Goal: Task Accomplishment & Management: Manage account settings

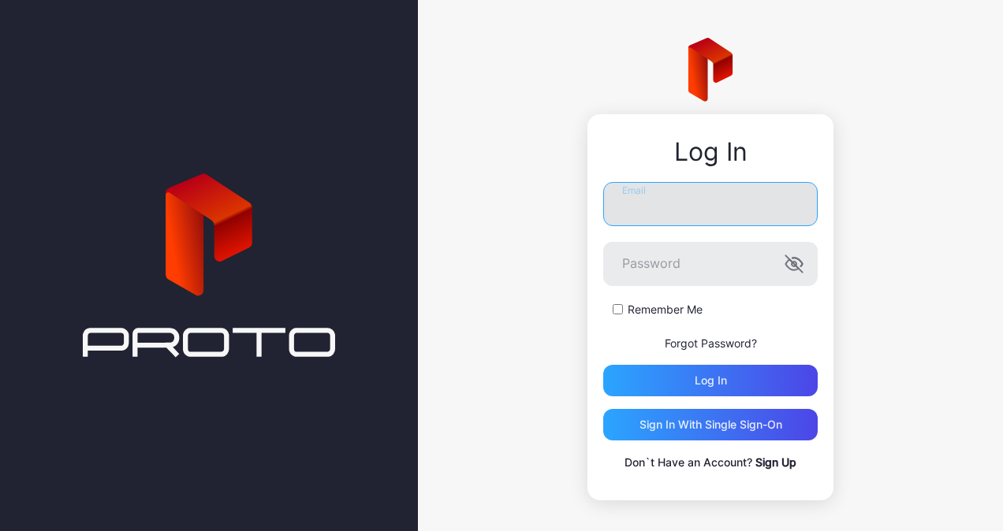
click at [691, 194] on input "Email" at bounding box center [710, 204] width 214 height 44
type input "**********"
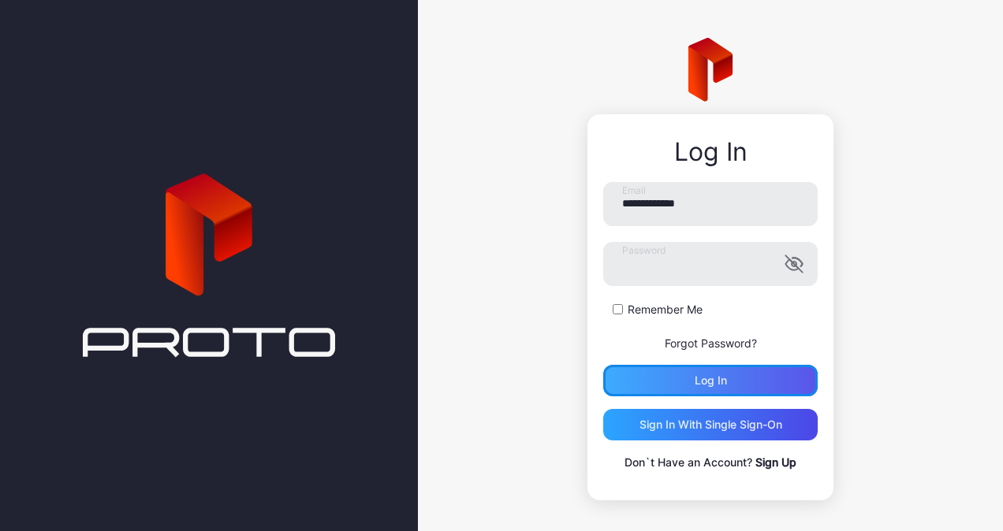
click at [655, 374] on div "Log in" at bounding box center [710, 381] width 214 height 32
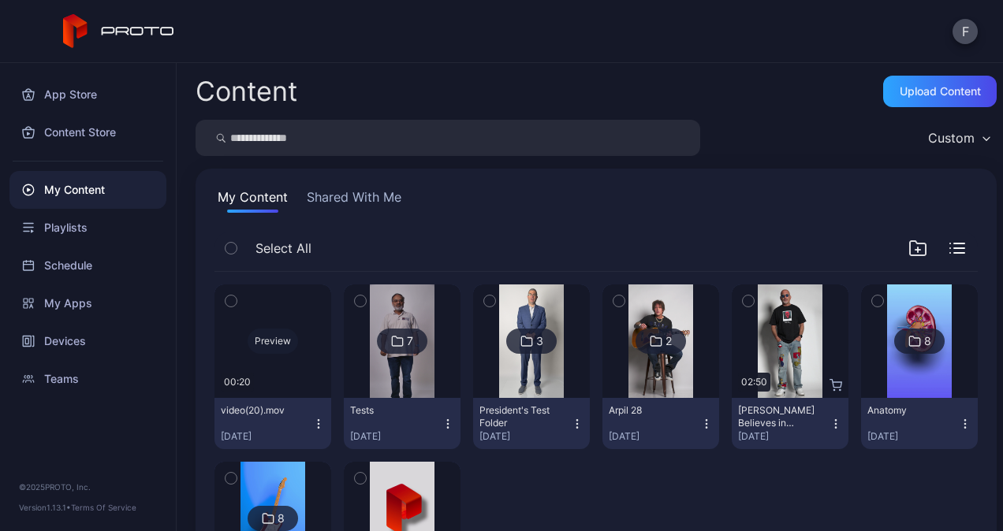
click at [270, 340] on div "Preview" at bounding box center [273, 341] width 50 height 25
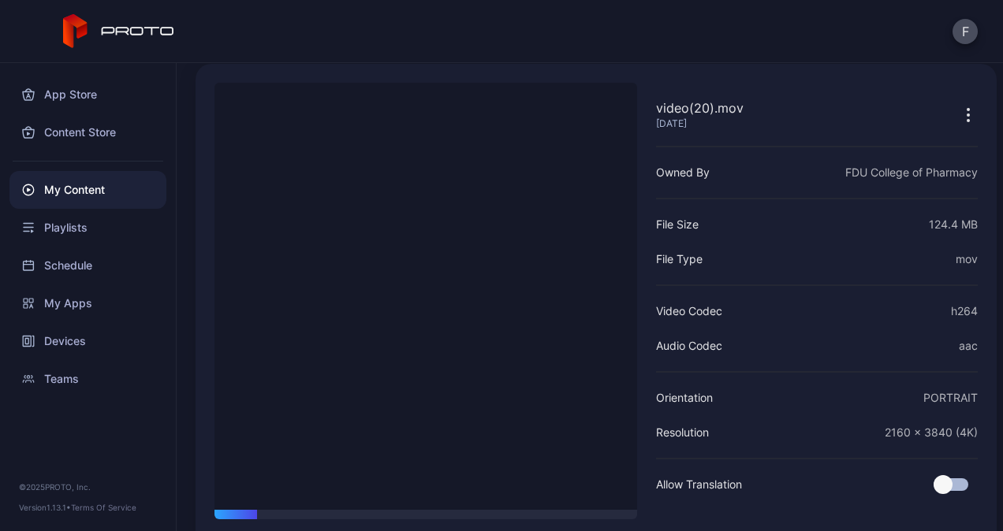
scroll to position [120, 0]
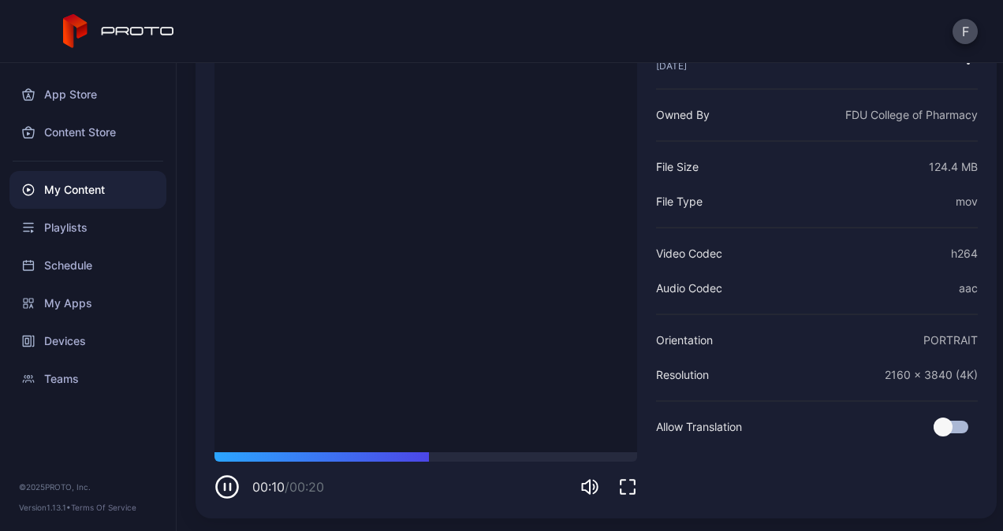
click at [222, 490] on icon "button" at bounding box center [226, 487] width 25 height 25
drag, startPoint x: 222, startPoint y: 490, endPoint x: 859, endPoint y: 377, distance: 647.1
click at [859, 377] on div "video(20).mov Oct 6, 2025 Sorry, your browser doesn‘t support embedded videos 0…" at bounding box center [596, 262] width 801 height 512
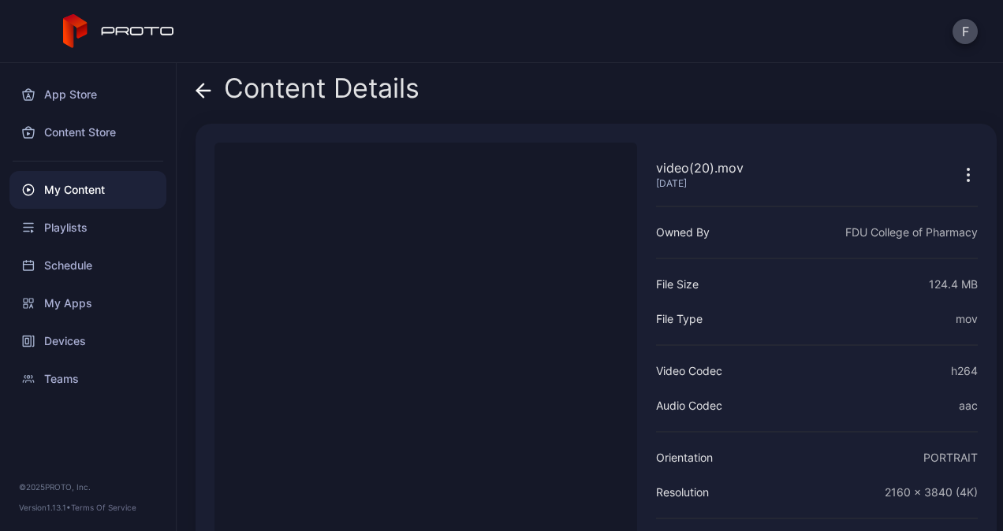
scroll to position [0, 0]
click at [959, 171] on icon "button" at bounding box center [968, 177] width 19 height 19
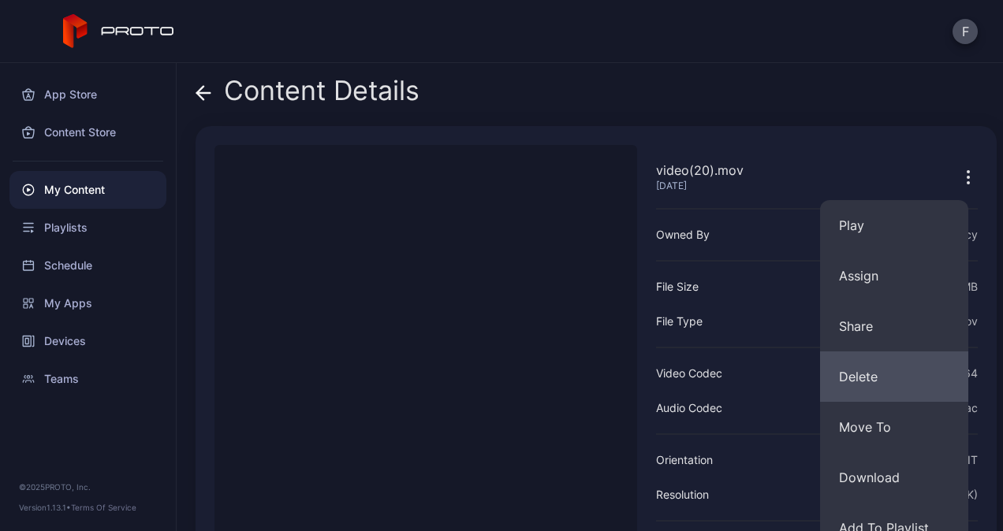
click at [866, 368] on button "Delete" at bounding box center [894, 377] width 148 height 50
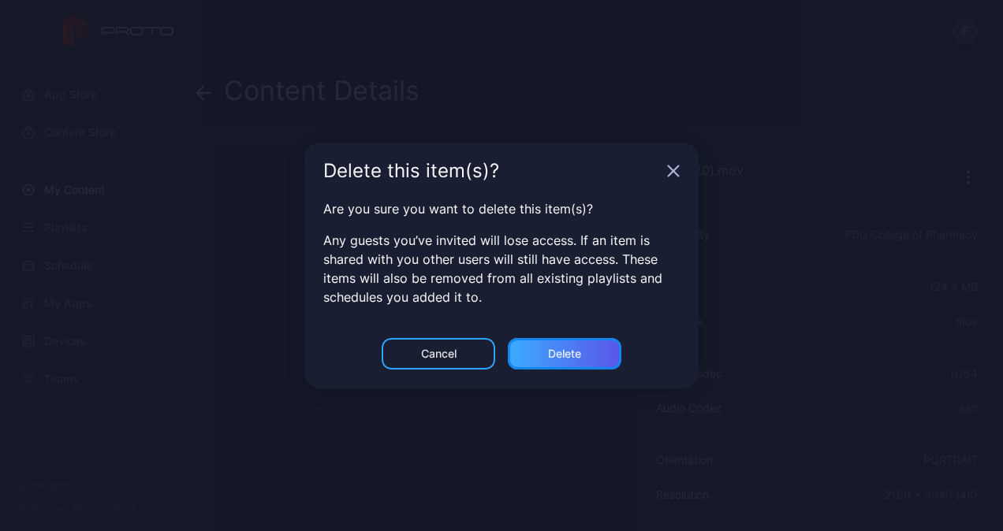
click at [539, 353] on div "Delete" at bounding box center [565, 354] width 114 height 32
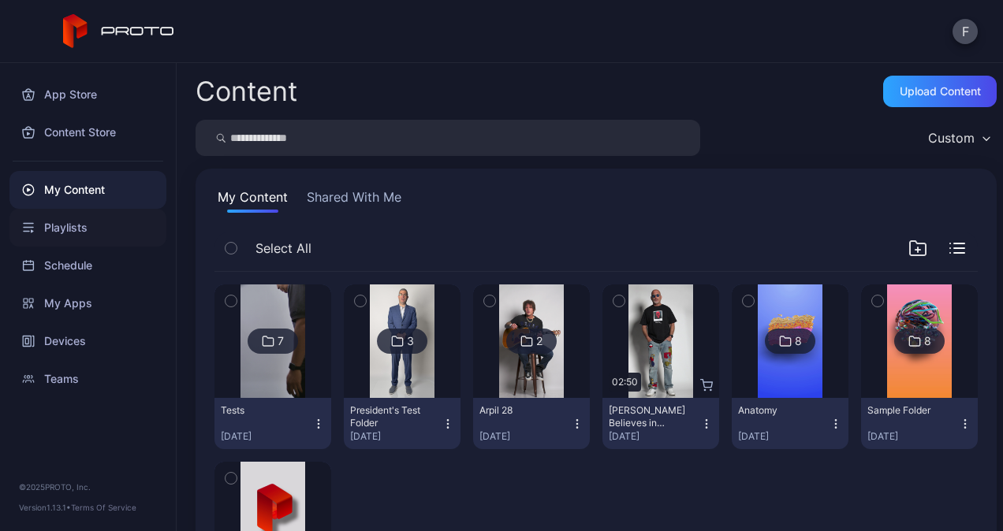
click at [49, 228] on div "Playlists" at bounding box center [87, 228] width 157 height 38
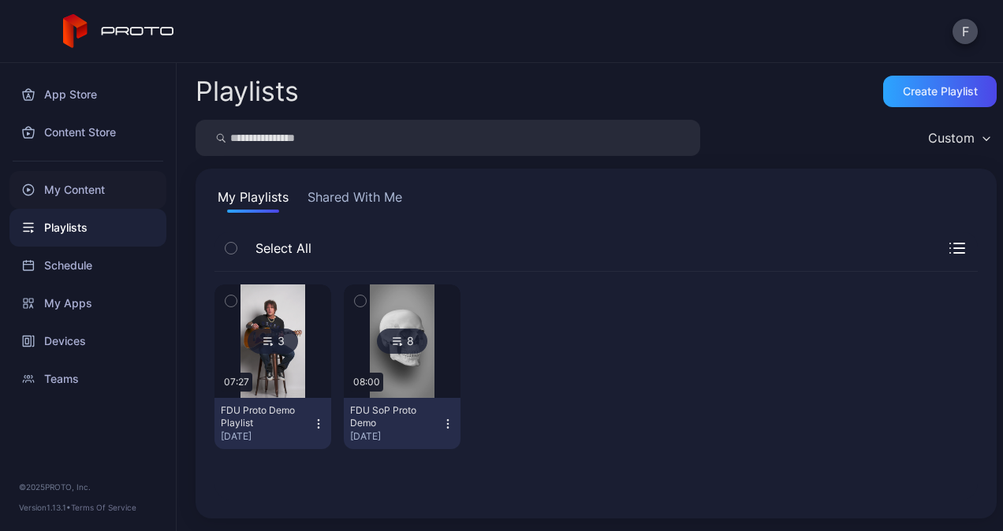
click at [73, 191] on div "My Content" at bounding box center [87, 190] width 157 height 38
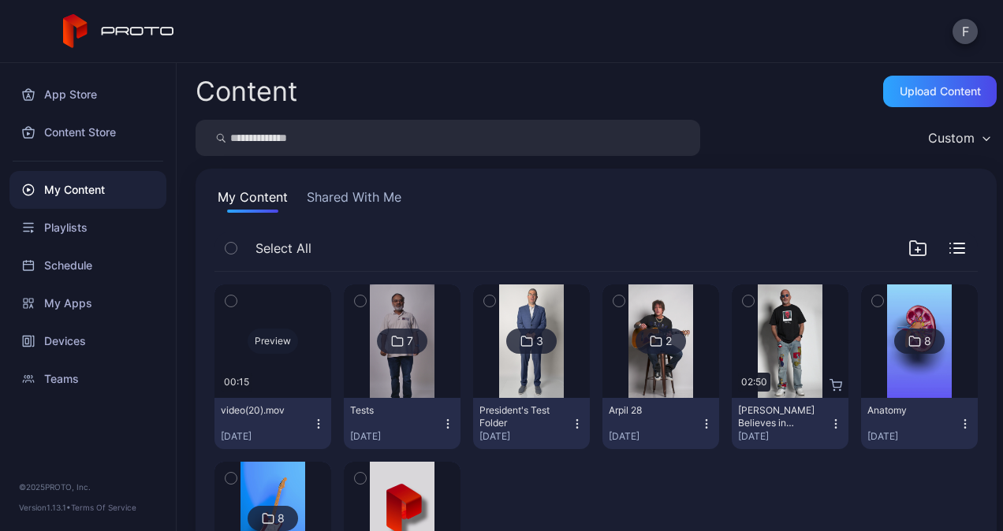
click at [276, 341] on div "Preview" at bounding box center [273, 341] width 50 height 25
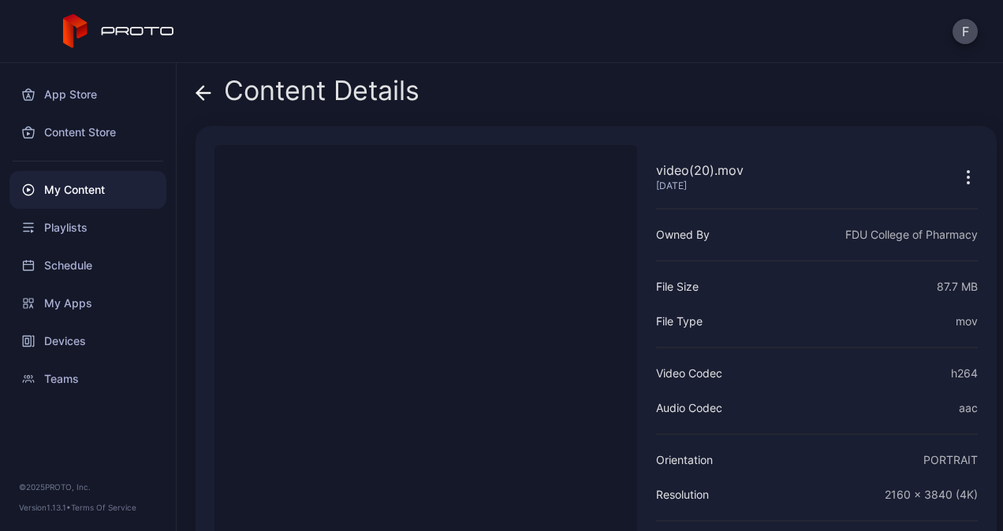
scroll to position [120, 0]
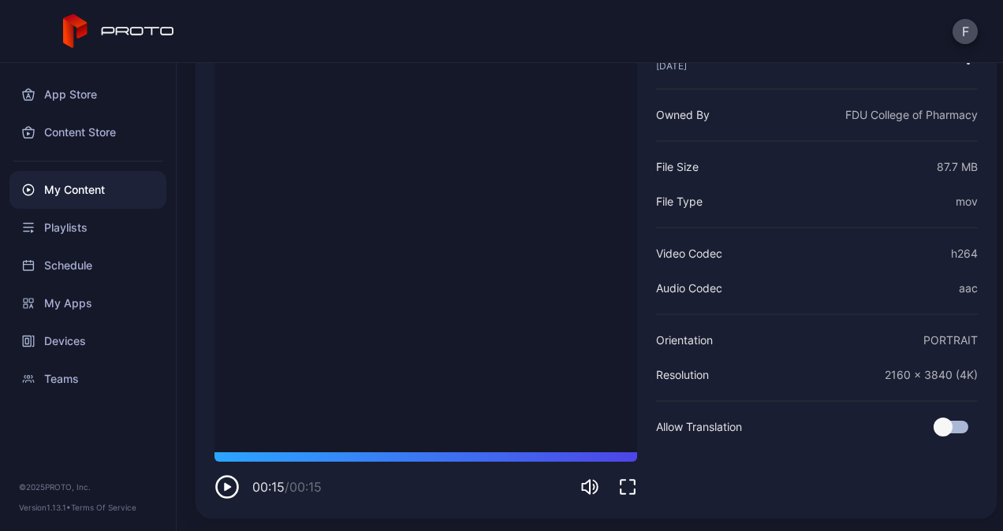
click at [231, 483] on icon "button" at bounding box center [226, 487] width 25 height 25
click at [55, 269] on div "Schedule" at bounding box center [87, 266] width 157 height 38
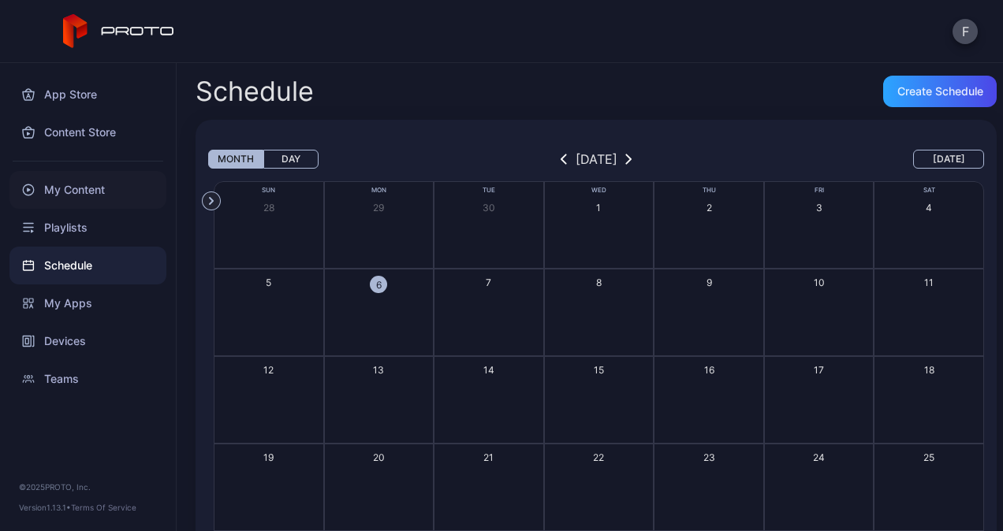
click at [60, 189] on div "My Content" at bounding box center [87, 190] width 157 height 38
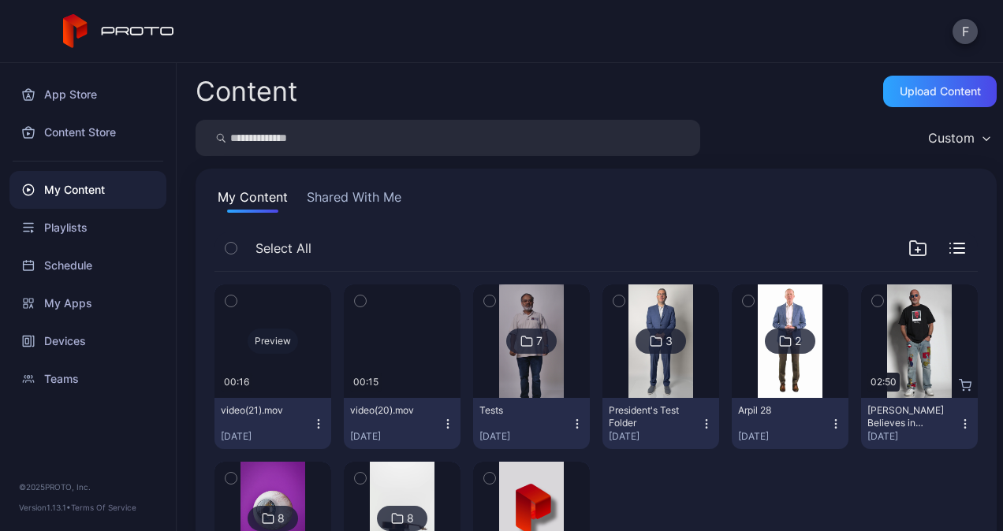
click at [273, 344] on div "Preview" at bounding box center [273, 341] width 50 height 25
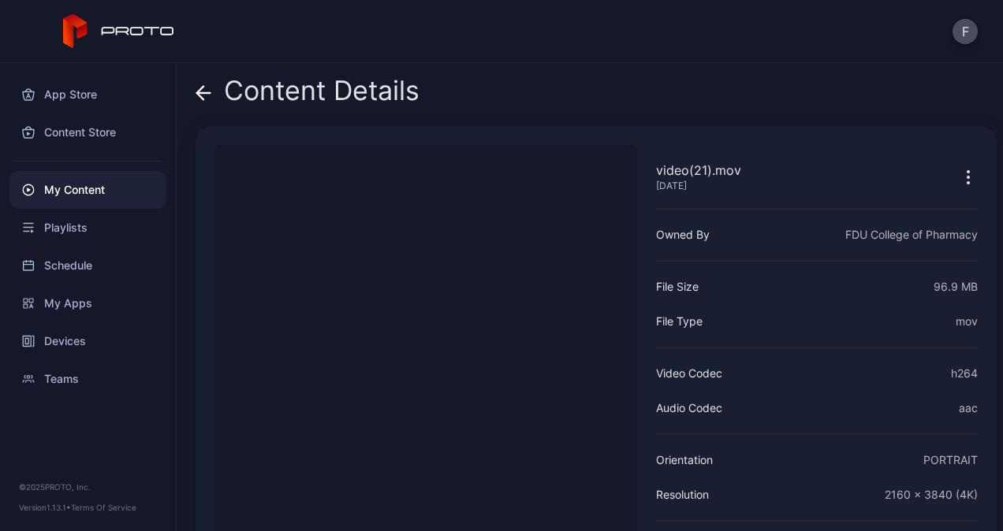
click at [959, 171] on icon "button" at bounding box center [968, 177] width 19 height 19
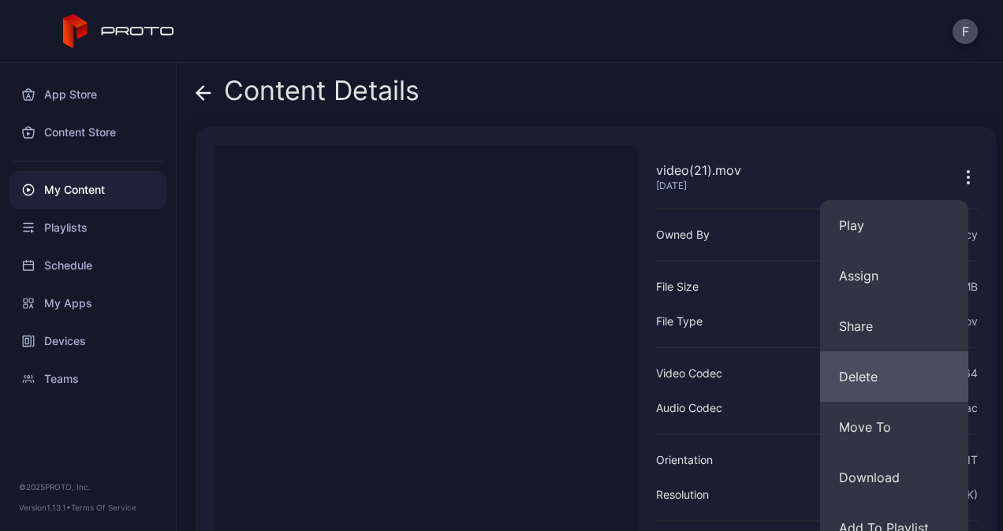
click at [870, 374] on button "Delete" at bounding box center [894, 377] width 148 height 50
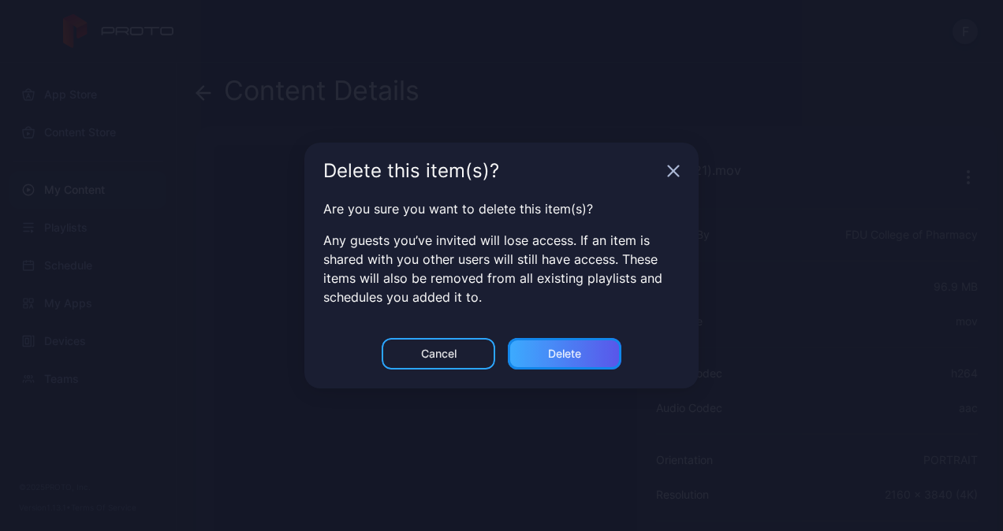
click at [569, 356] on div "Delete" at bounding box center [564, 354] width 33 height 13
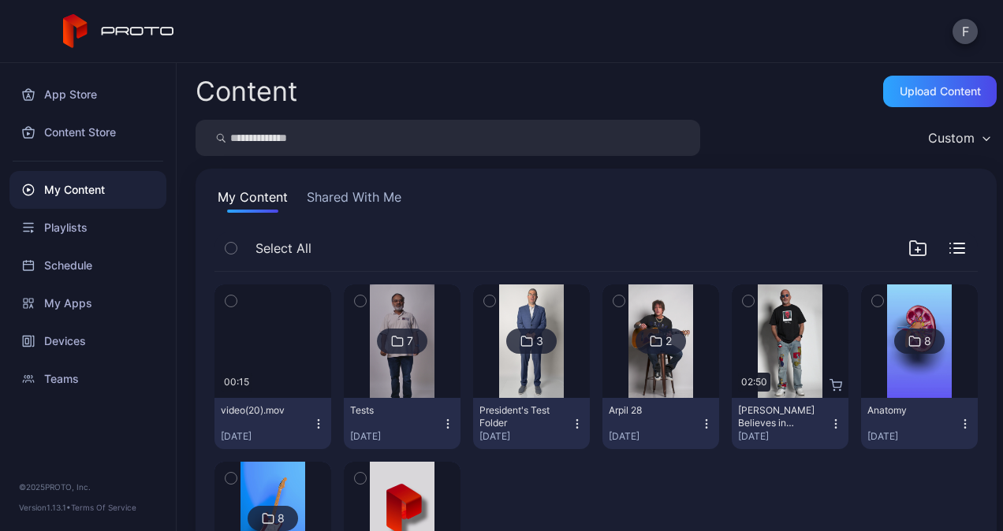
click at [312, 427] on icon "button" at bounding box center [318, 424] width 13 height 13
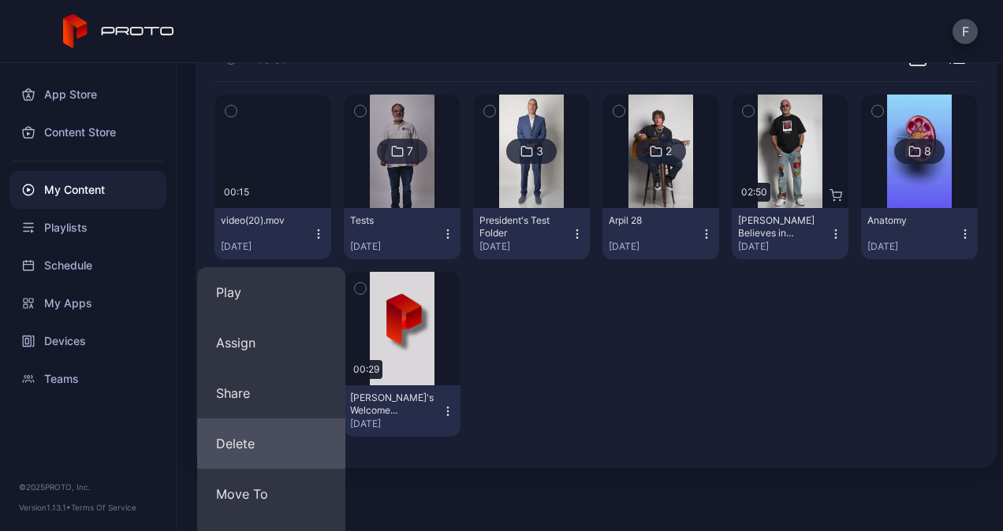
click at [275, 453] on button "Delete" at bounding box center [271, 444] width 148 height 50
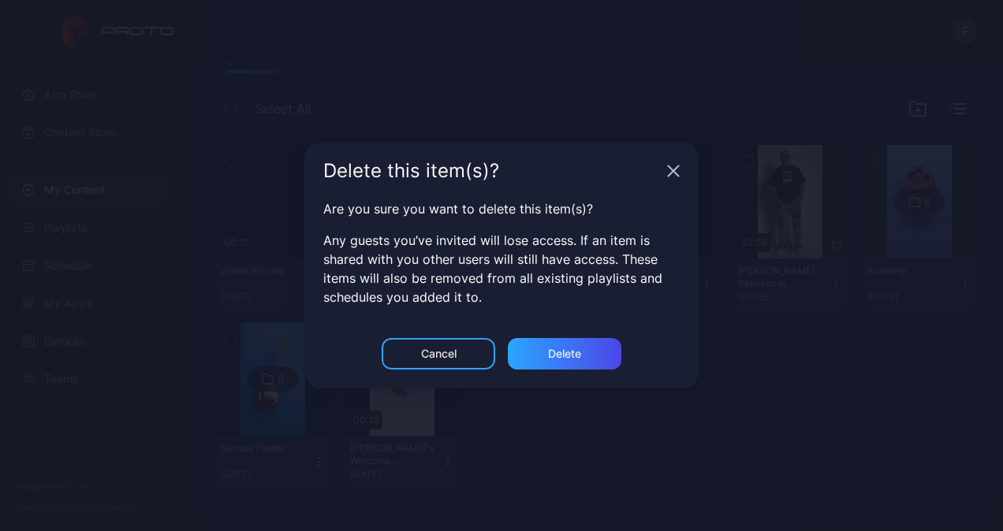
scroll to position [139, 0]
click at [568, 360] on div "Delete" at bounding box center [565, 354] width 114 height 32
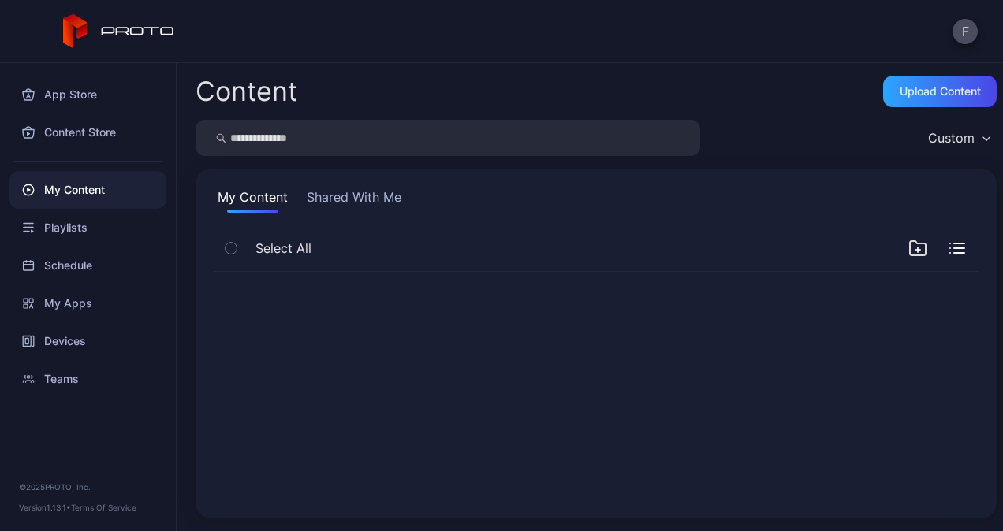
scroll to position [0, 0]
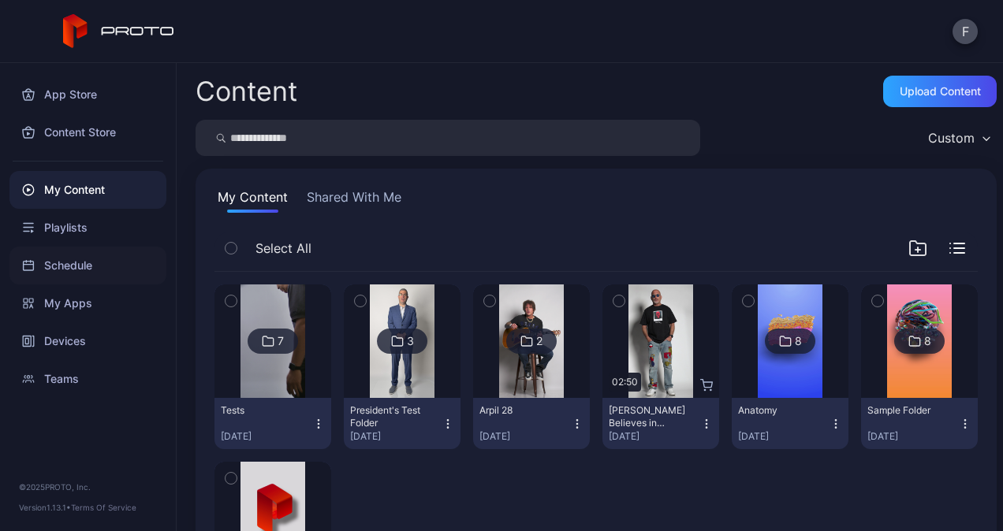
click at [58, 264] on div "Schedule" at bounding box center [87, 266] width 157 height 38
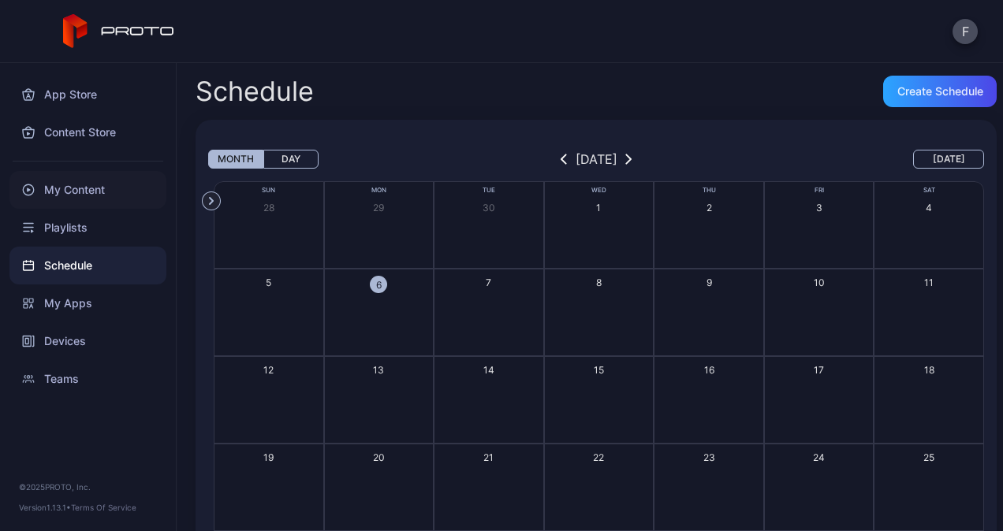
click at [58, 184] on div "My Content" at bounding box center [87, 190] width 157 height 38
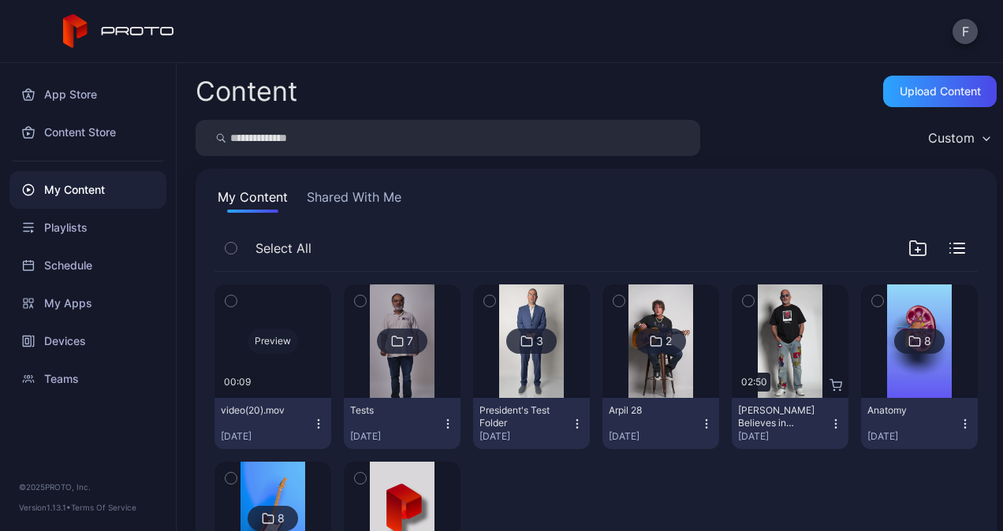
click at [281, 333] on div "Preview" at bounding box center [273, 341] width 50 height 25
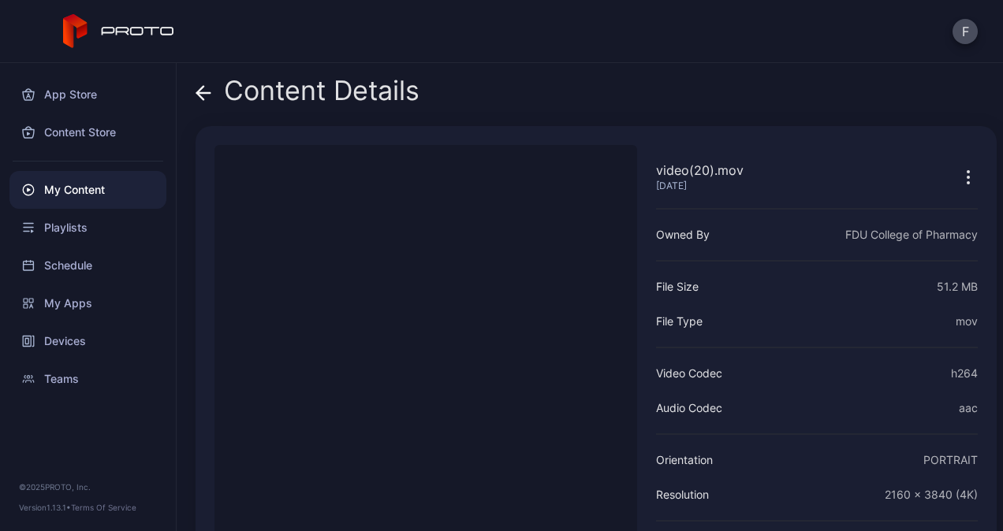
click at [967, 178] on icon "button" at bounding box center [968, 178] width 2 height 2
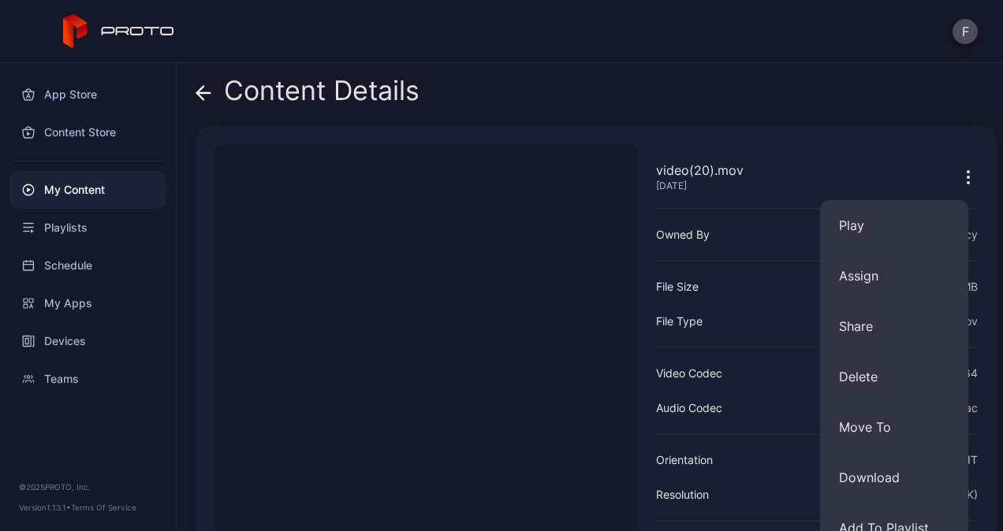
click at [881, 382] on button "Delete" at bounding box center [894, 377] width 148 height 50
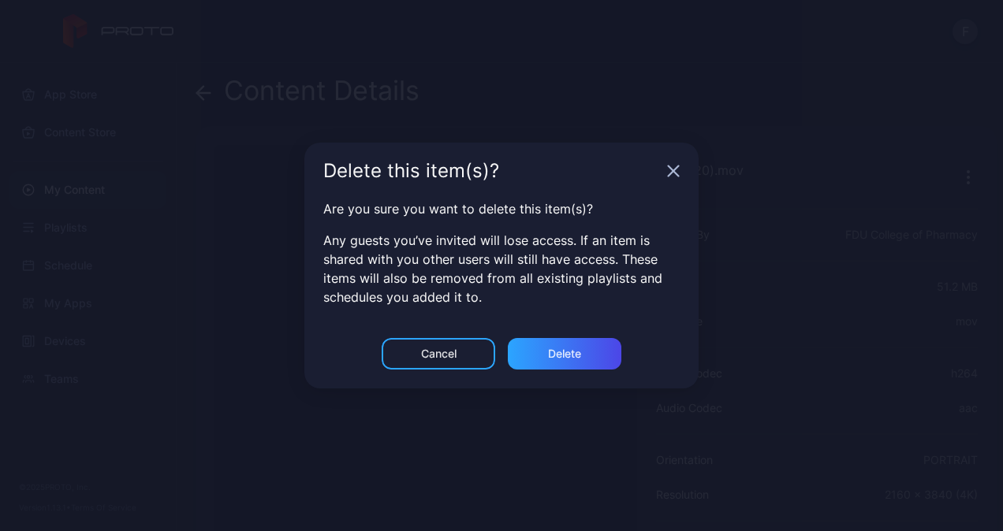
click at [577, 356] on div "Delete" at bounding box center [564, 354] width 33 height 13
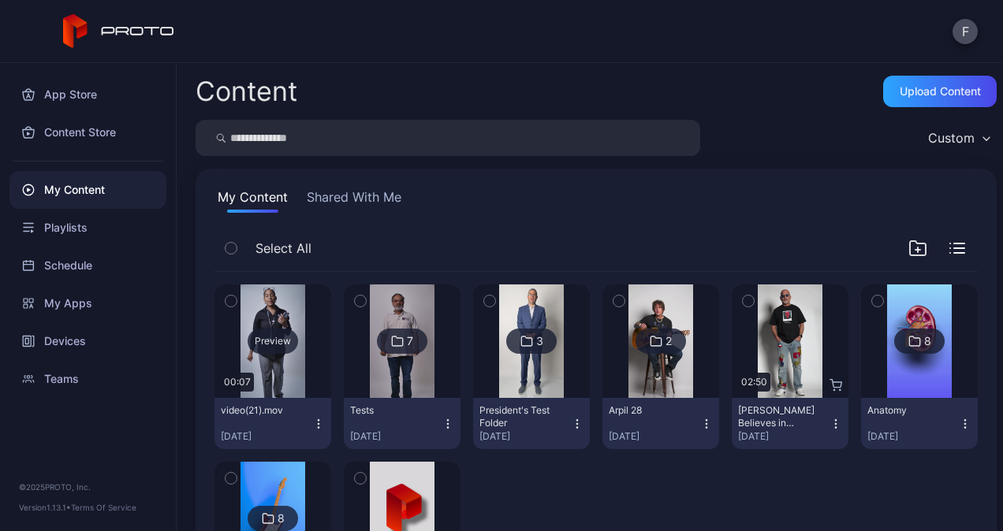
click at [268, 346] on div "Preview" at bounding box center [273, 341] width 50 height 25
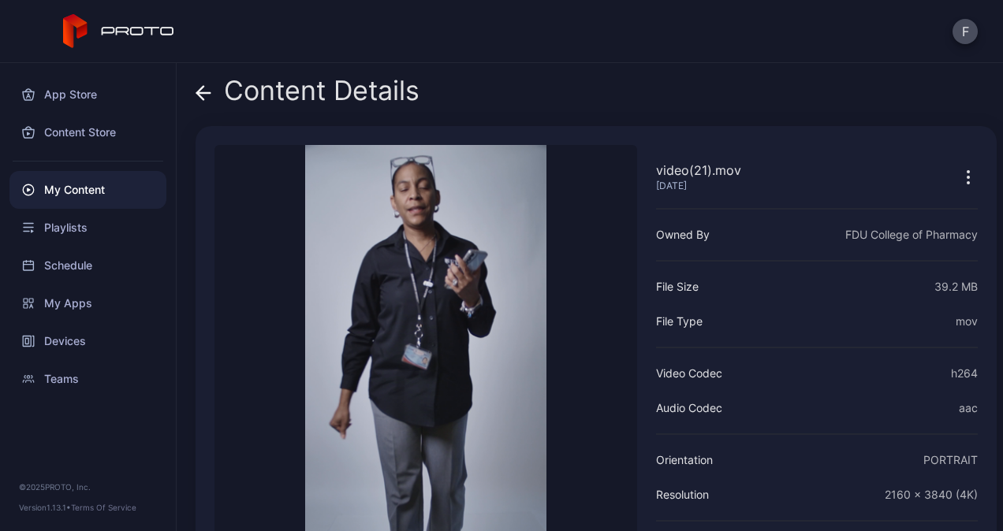
click at [959, 165] on button "button" at bounding box center [968, 177] width 19 height 32
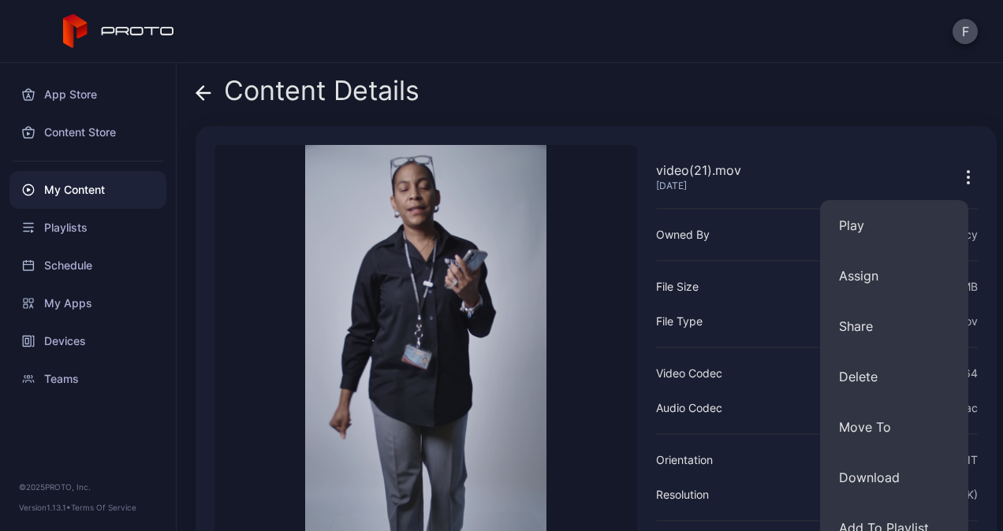
click at [881, 378] on button "Delete" at bounding box center [894, 377] width 148 height 50
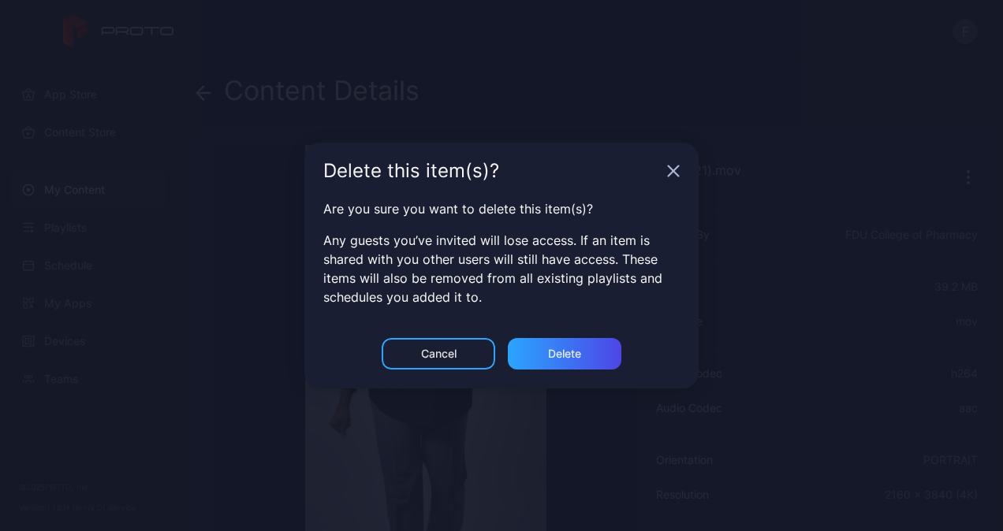
click at [573, 363] on div "Delete" at bounding box center [565, 354] width 114 height 32
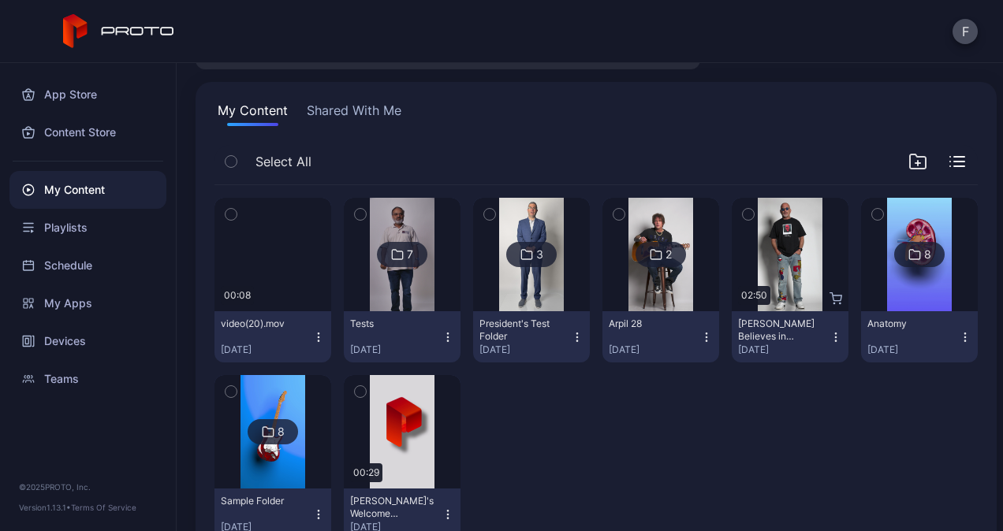
scroll to position [139, 0]
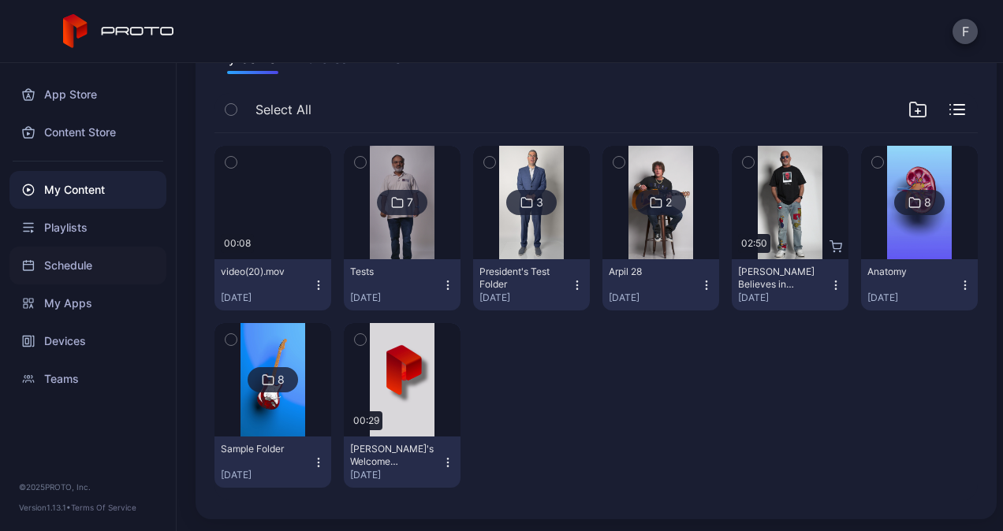
click at [73, 265] on div "Schedule" at bounding box center [87, 266] width 157 height 38
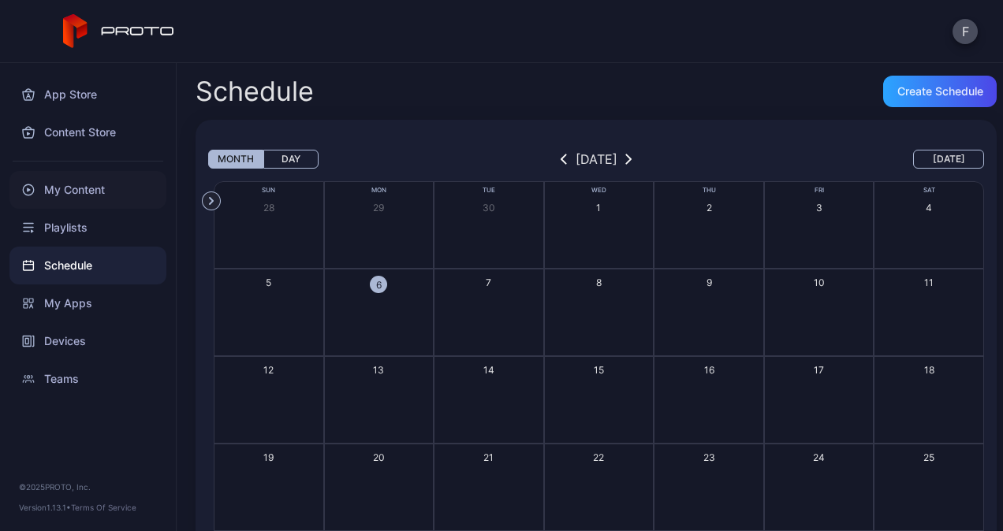
click at [84, 191] on div "My Content" at bounding box center [87, 190] width 157 height 38
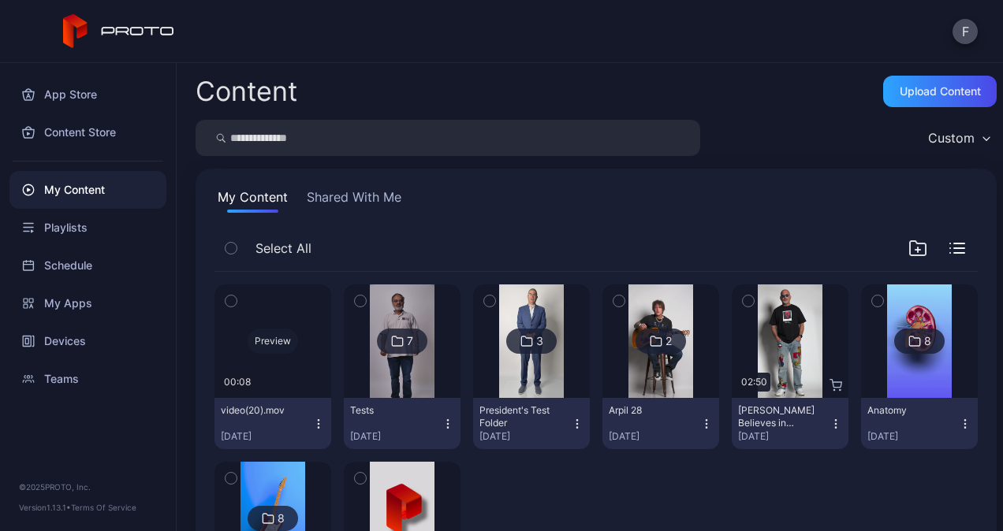
click at [260, 348] on div "Preview" at bounding box center [273, 341] width 50 height 25
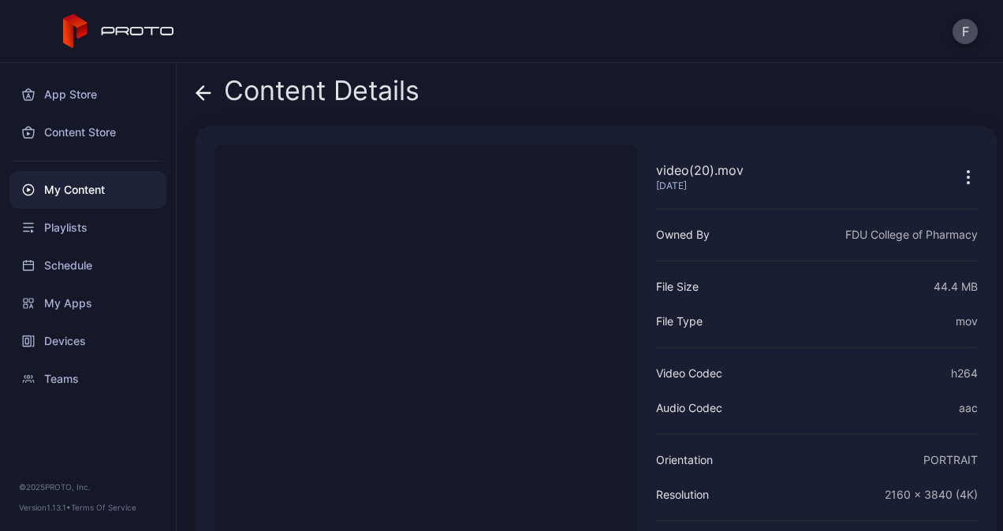
click at [967, 177] on icon "button" at bounding box center [968, 178] width 2 height 2
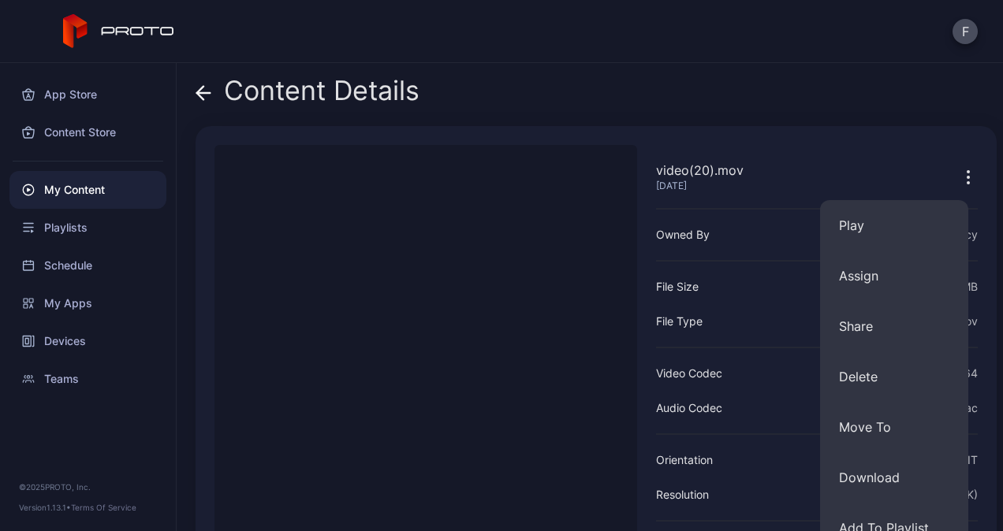
click at [874, 380] on button "Delete" at bounding box center [894, 377] width 148 height 50
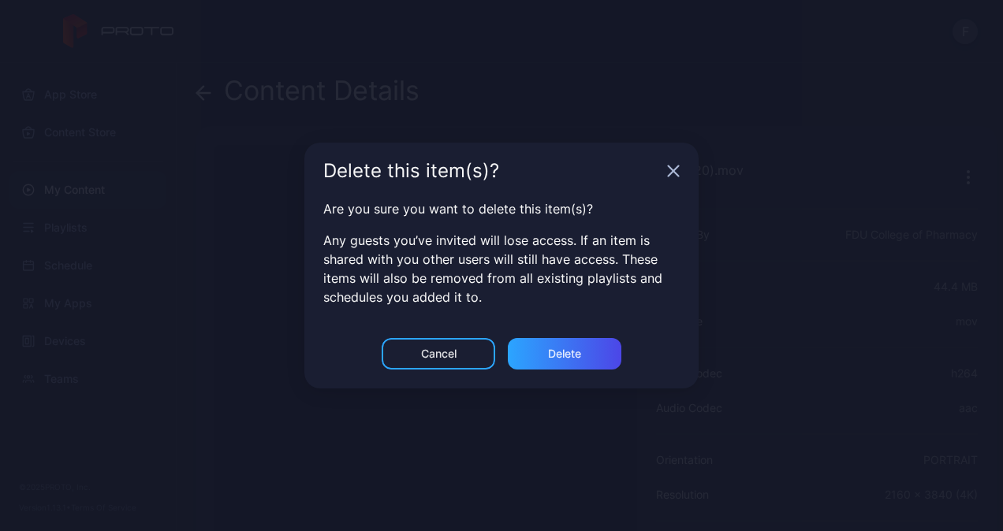
click at [670, 168] on icon "button" at bounding box center [674, 171] width 10 height 10
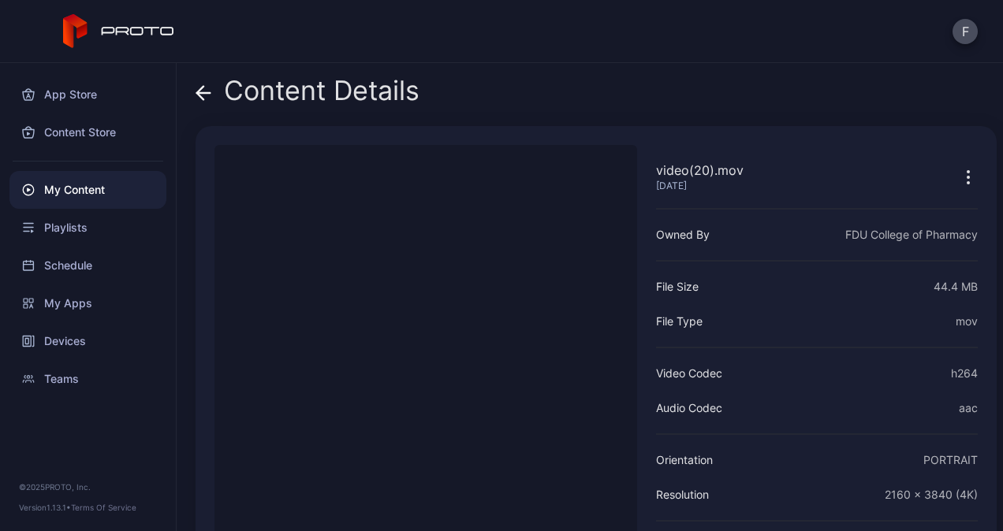
click at [785, 93] on div "Content Details" at bounding box center [596, 95] width 801 height 38
click at [198, 94] on icon at bounding box center [200, 92] width 6 height 13
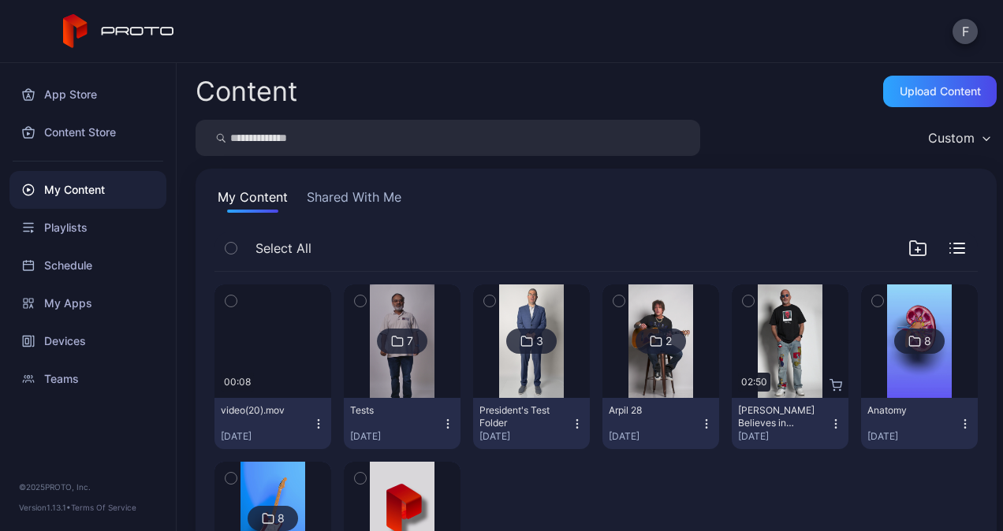
click at [319, 435] on button "video(20).mov Oct 6, 2025" at bounding box center [272, 423] width 117 height 51
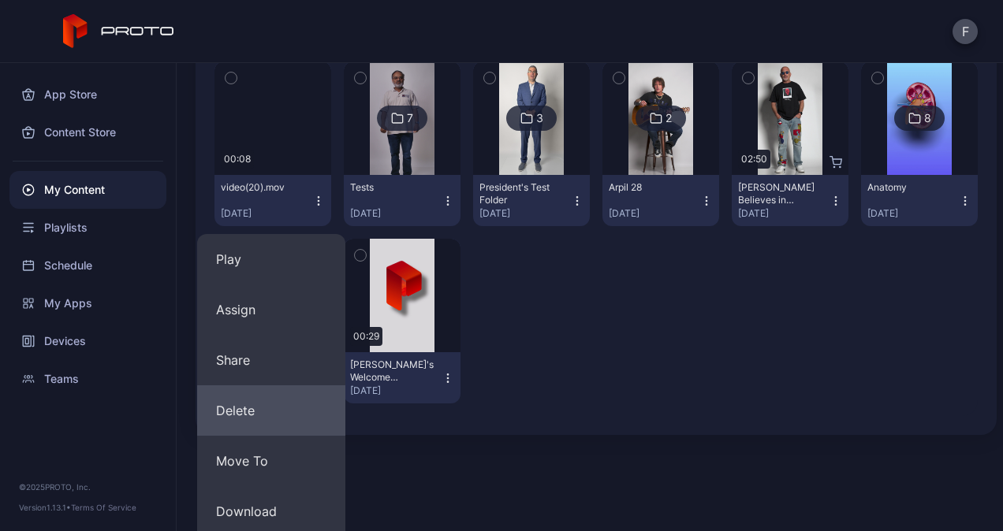
click at [258, 420] on button "Delete" at bounding box center [271, 411] width 148 height 50
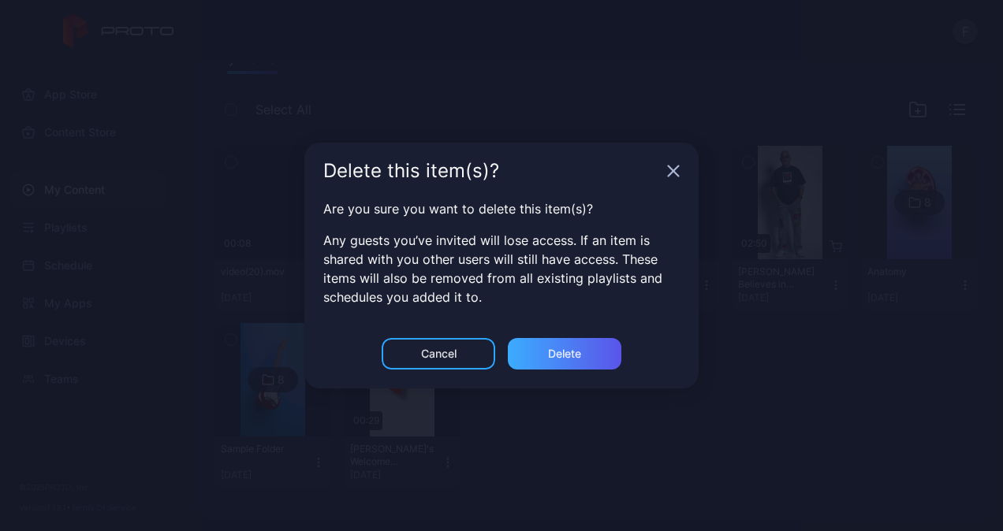
click at [572, 364] on div "Delete" at bounding box center [565, 354] width 114 height 32
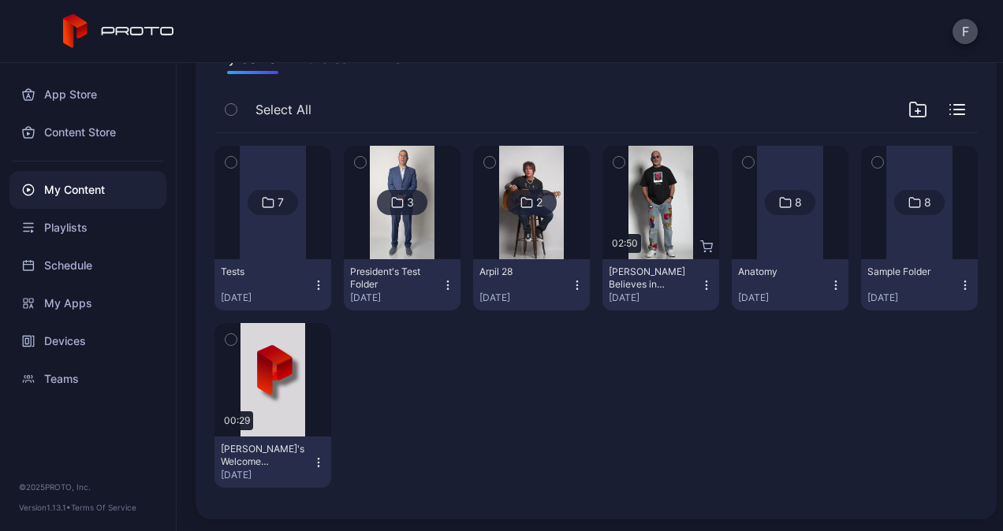
scroll to position [0, 0]
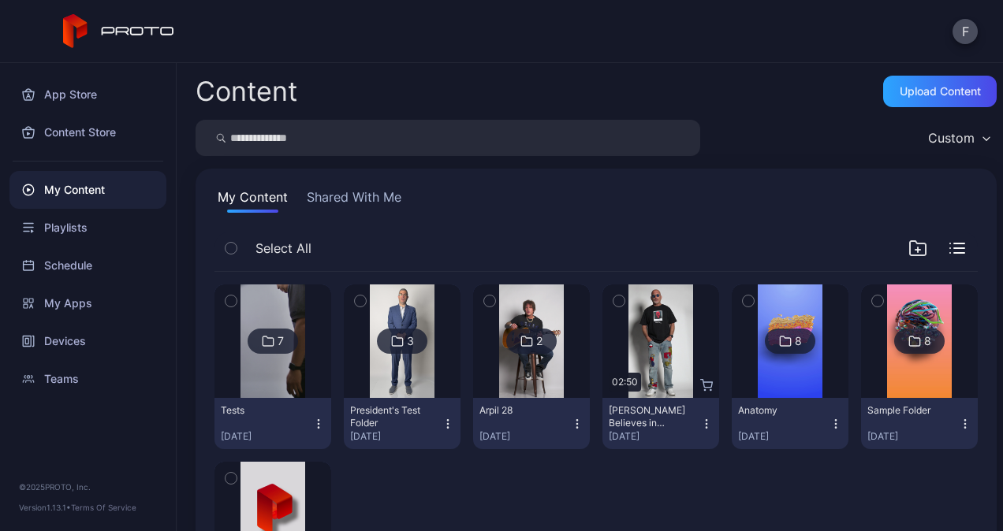
click at [78, 95] on div "App Store" at bounding box center [87, 95] width 157 height 38
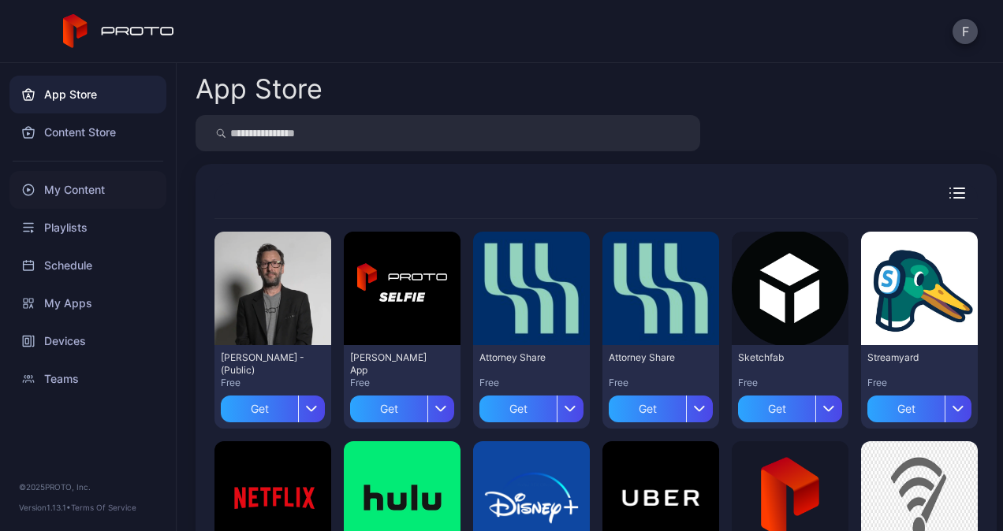
click at [85, 189] on div "My Content" at bounding box center [87, 190] width 157 height 38
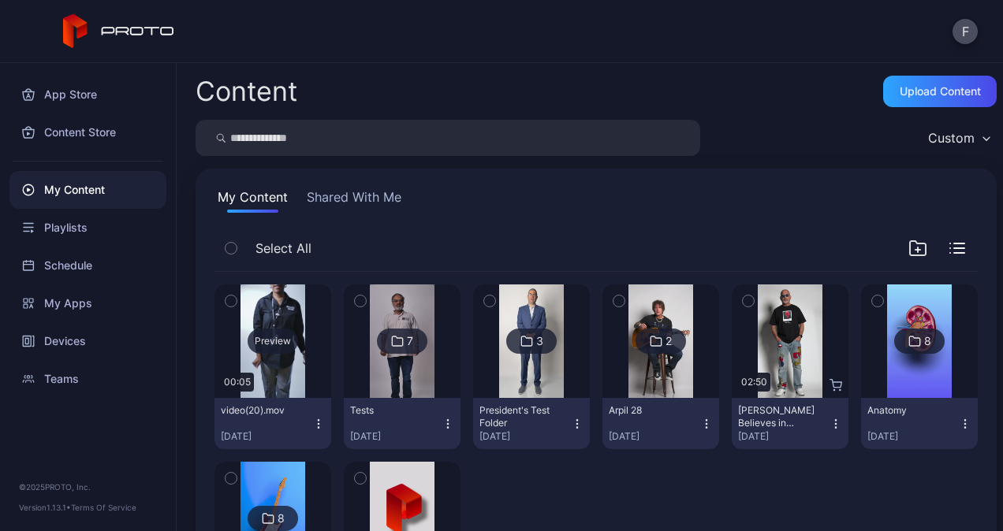
click at [281, 340] on div "Preview" at bounding box center [273, 341] width 50 height 25
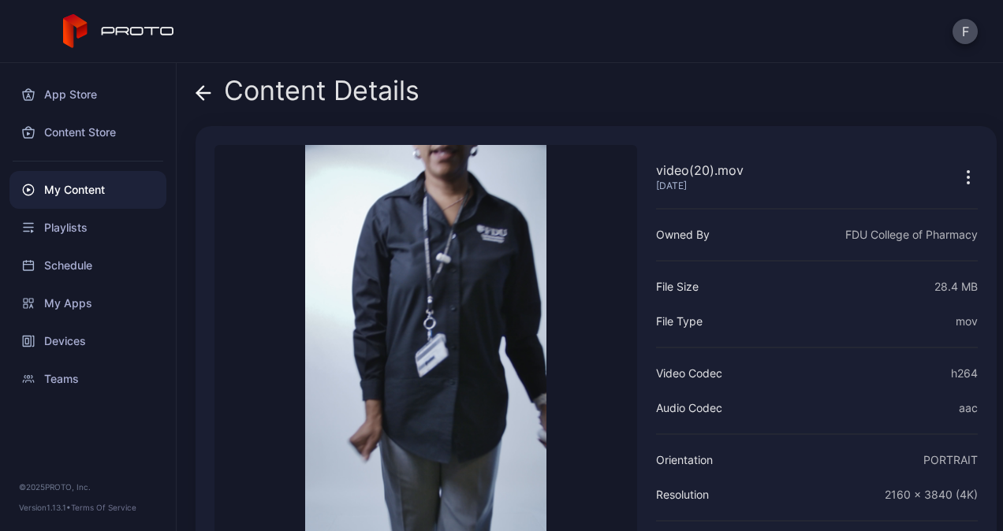
click at [198, 95] on icon at bounding box center [200, 92] width 6 height 13
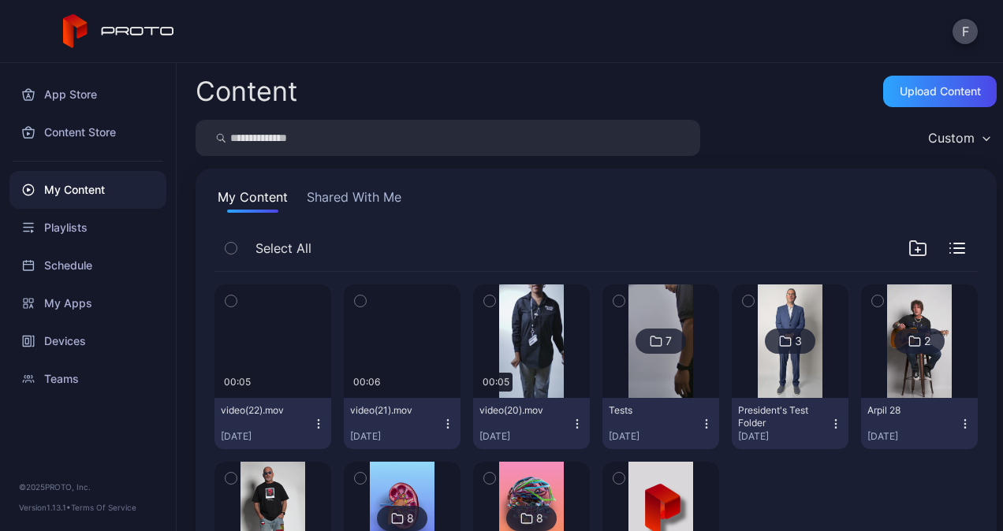
click at [447, 423] on icon "button" at bounding box center [447, 423] width 1 height 1
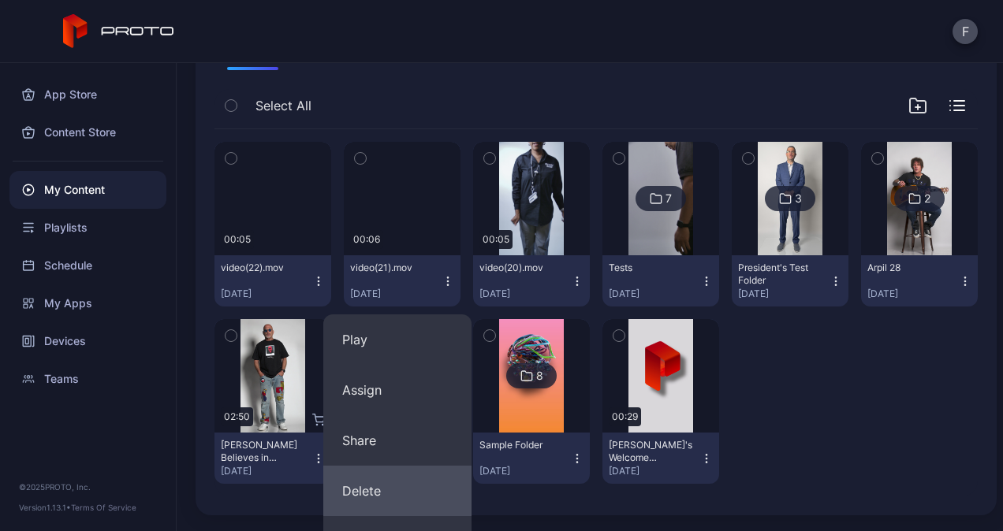
click at [391, 494] on button "Delete" at bounding box center [397, 491] width 148 height 50
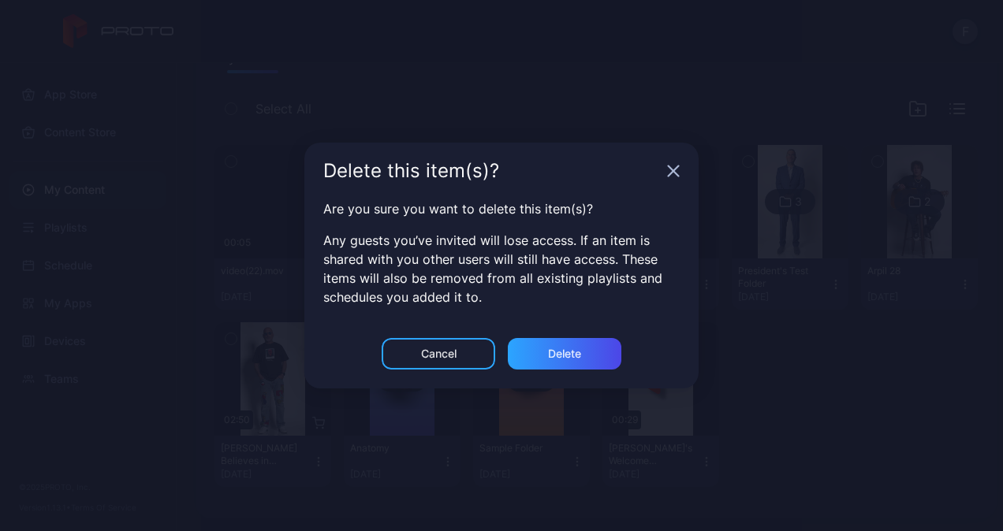
scroll to position [139, 0]
click at [579, 353] on div "Delete" at bounding box center [564, 354] width 33 height 13
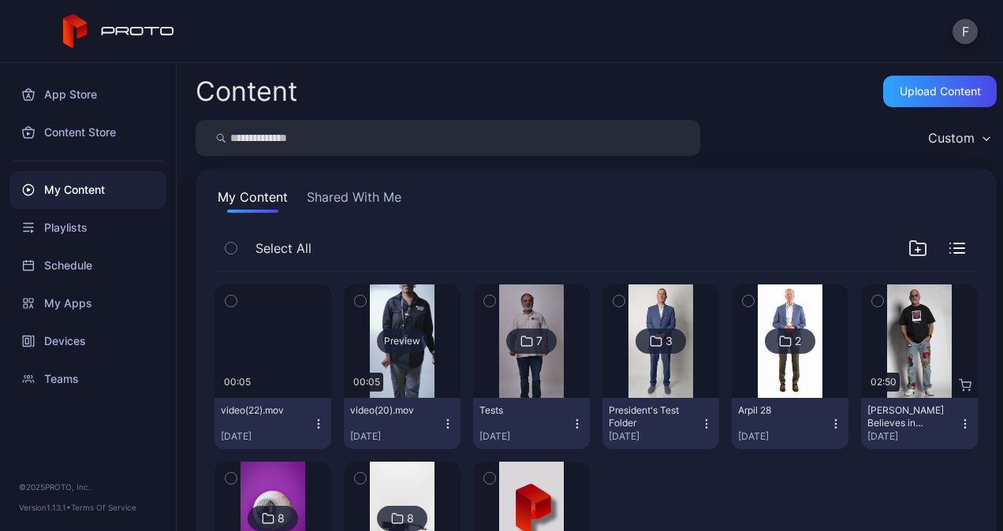
click at [423, 355] on div "Preview" at bounding box center [402, 342] width 117 height 114
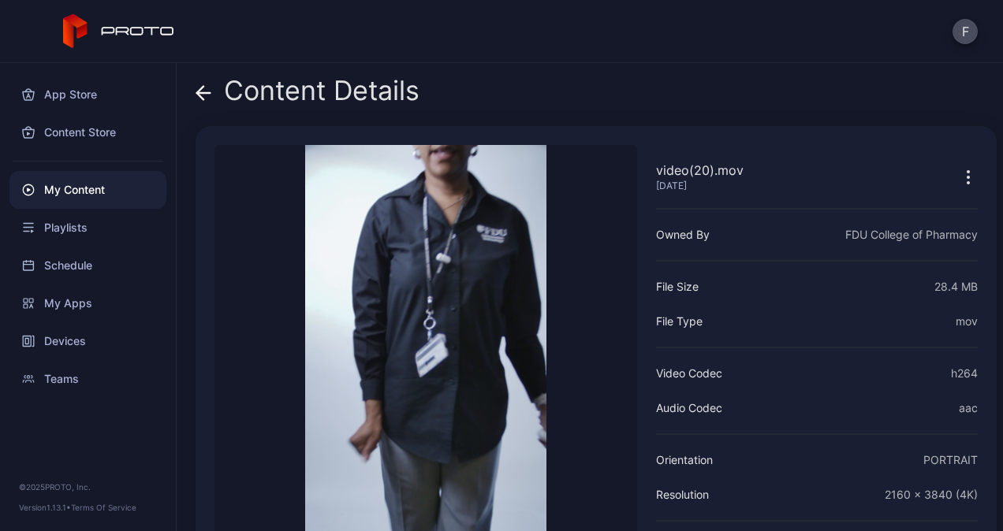
click at [967, 177] on icon "button" at bounding box center [968, 178] width 2 height 2
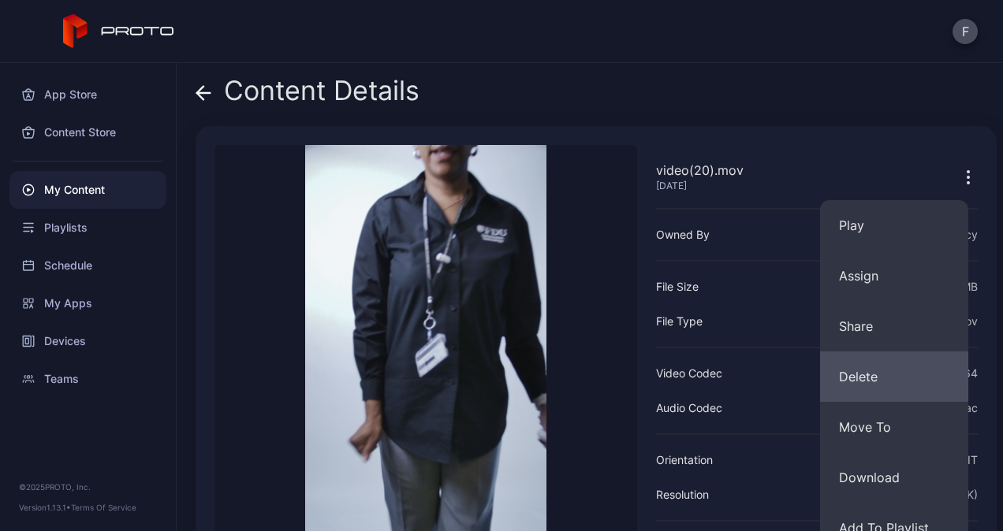
click at [889, 377] on button "Delete" at bounding box center [894, 377] width 148 height 50
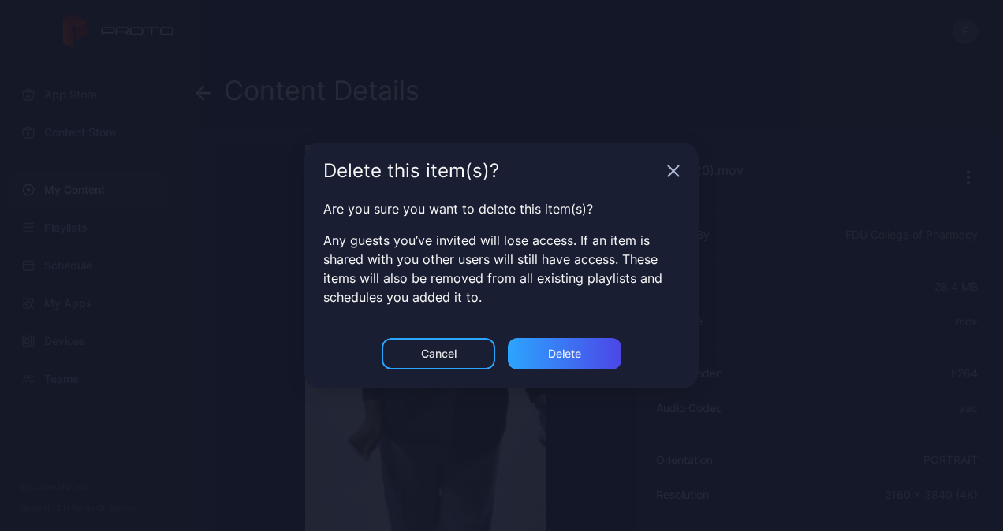
click at [570, 352] on div "Delete" at bounding box center [564, 354] width 33 height 13
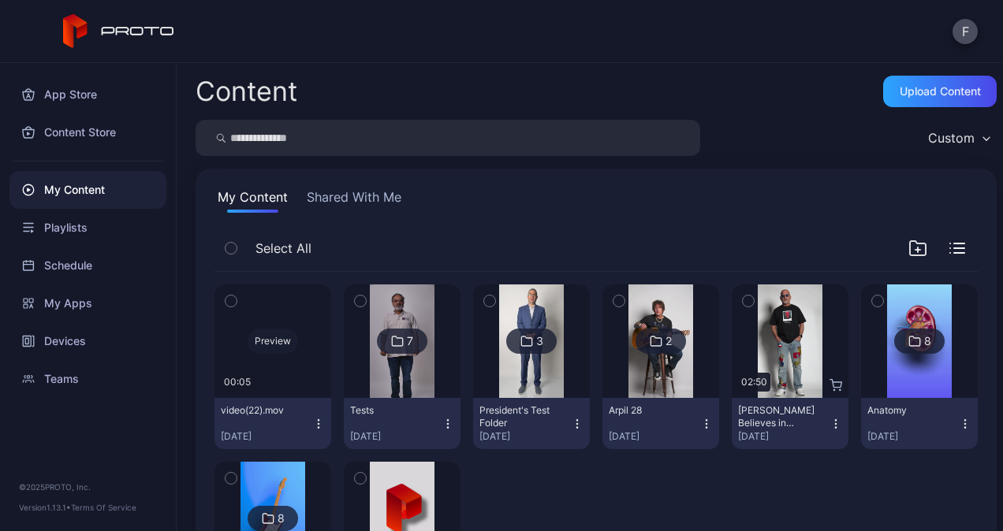
click at [279, 352] on div "Preview" at bounding box center [273, 341] width 50 height 25
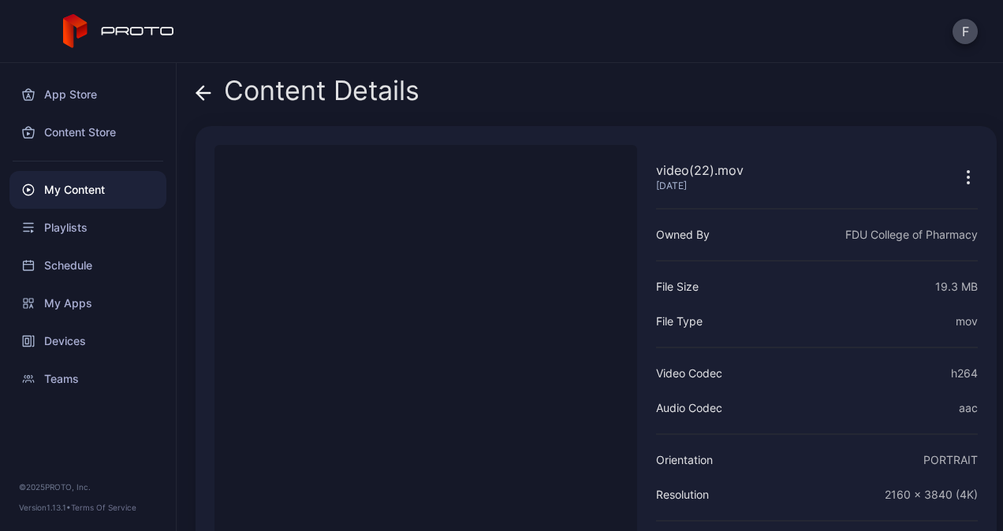
click at [959, 183] on icon "button" at bounding box center [968, 177] width 19 height 19
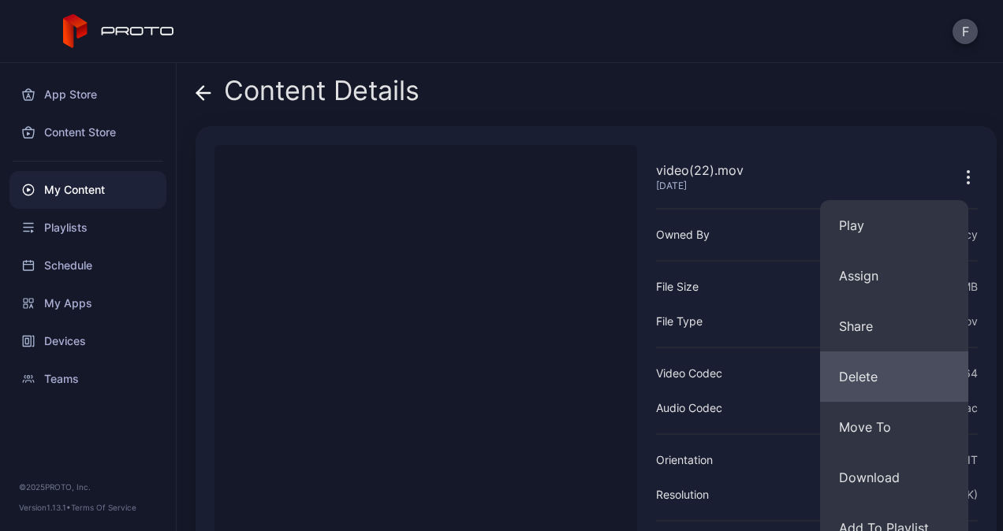
click at [879, 378] on button "Delete" at bounding box center [894, 377] width 148 height 50
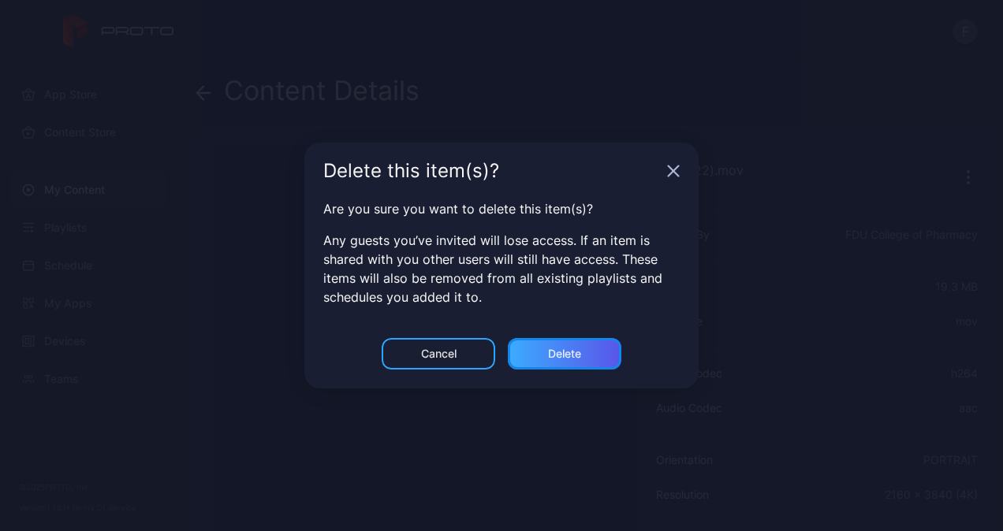
click at [567, 351] on div "Delete" at bounding box center [564, 354] width 33 height 13
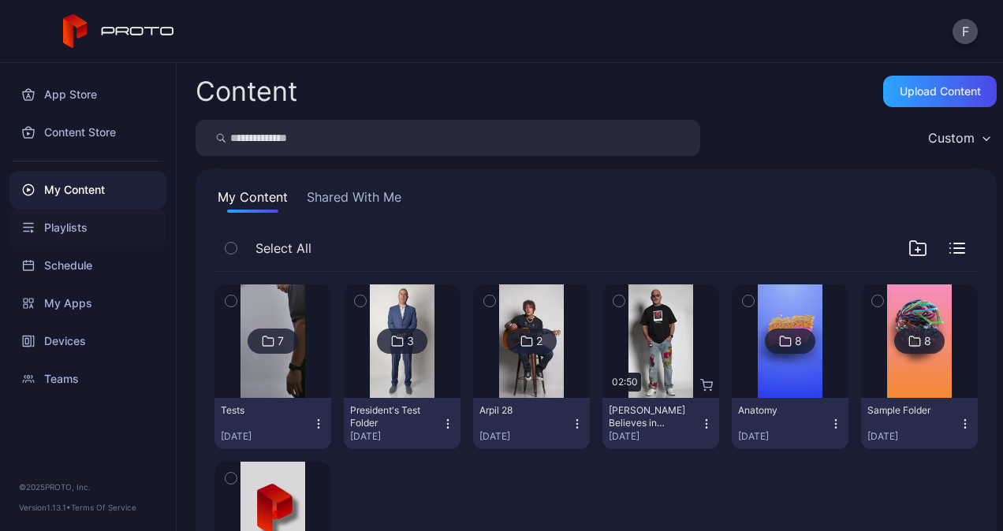
click at [58, 225] on div "Playlists" at bounding box center [87, 228] width 157 height 38
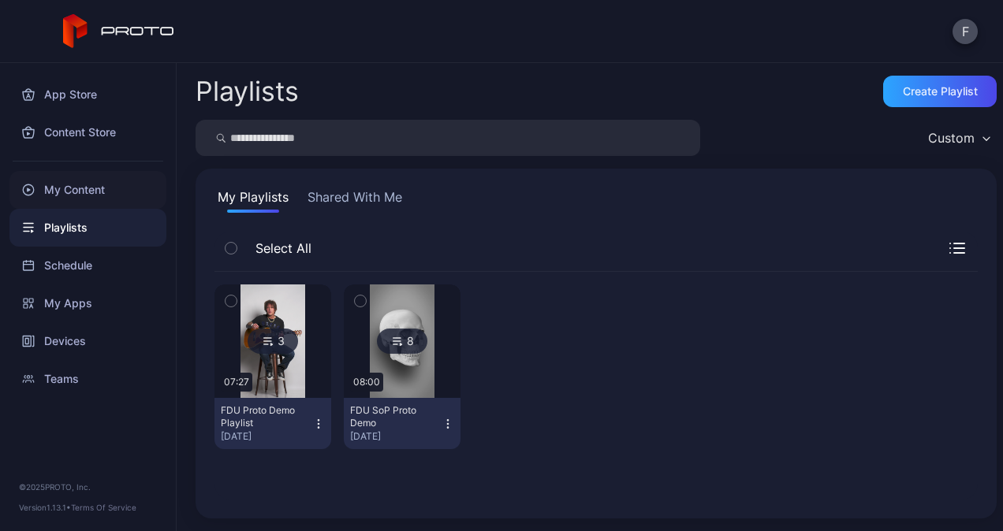
click at [62, 189] on div "My Content" at bounding box center [87, 190] width 157 height 38
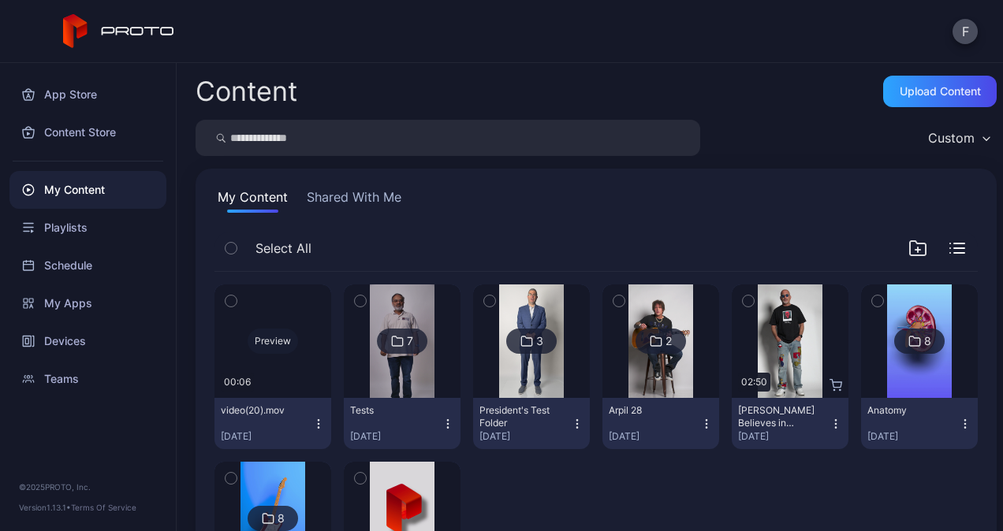
click at [274, 348] on div "Preview" at bounding box center [273, 341] width 50 height 25
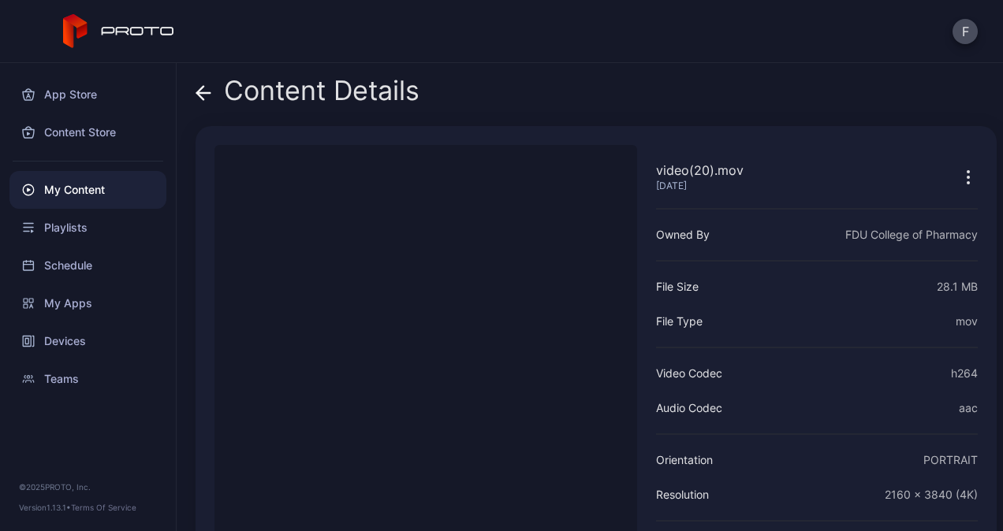
click at [967, 171] on icon "button" at bounding box center [968, 172] width 2 height 2
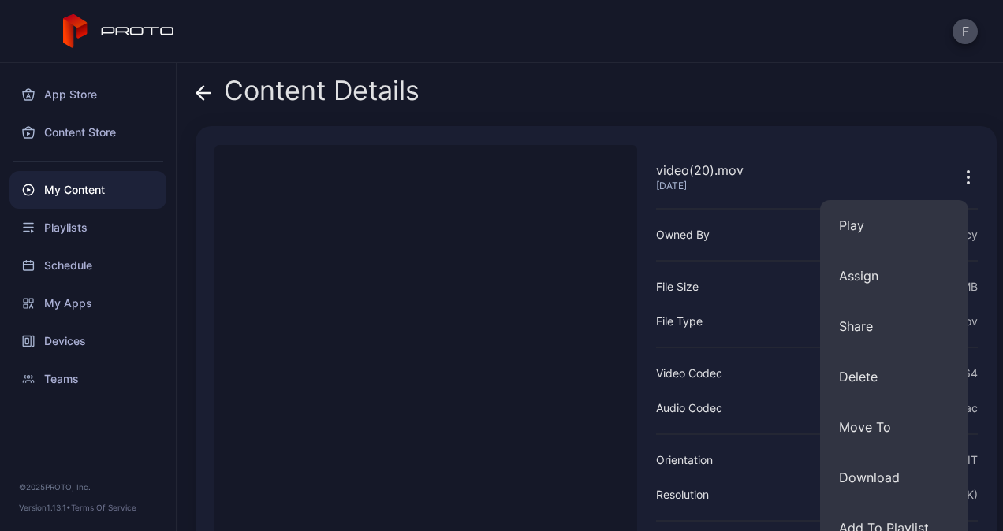
click at [874, 380] on button "Delete" at bounding box center [894, 377] width 148 height 50
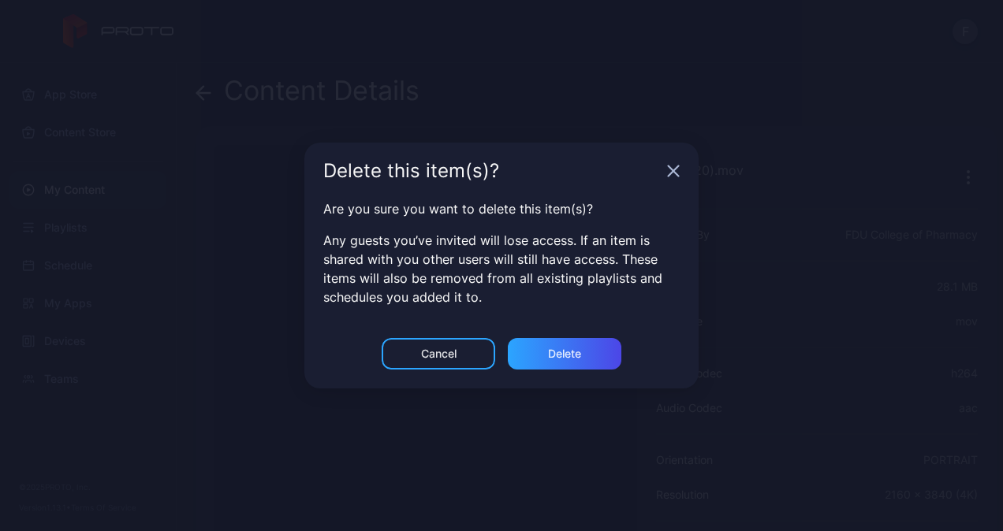
click at [565, 354] on div "Delete" at bounding box center [564, 354] width 33 height 13
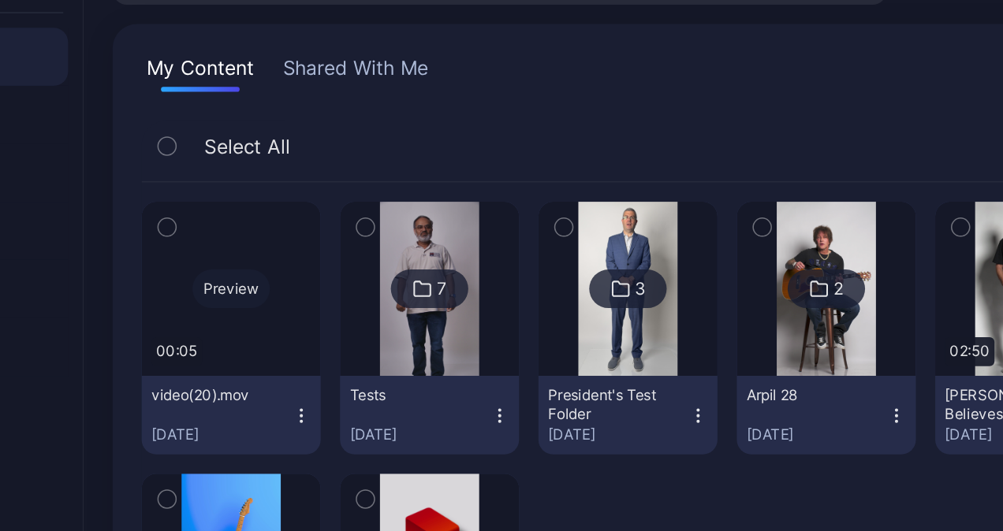
click at [264, 336] on div "Preview" at bounding box center [273, 341] width 50 height 25
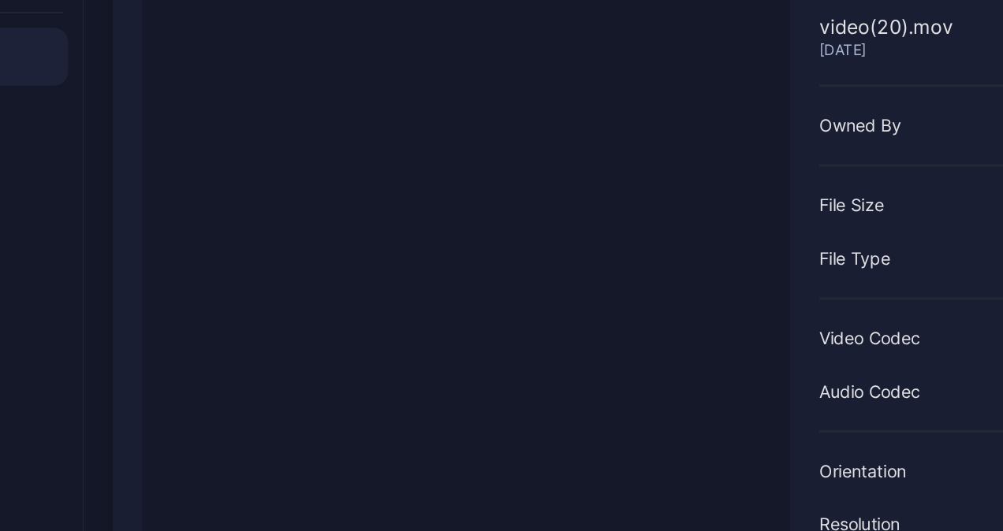
click at [628, 229] on video "Sorry, your browser doesn‘t support embedded videos" at bounding box center [425, 358] width 423 height 427
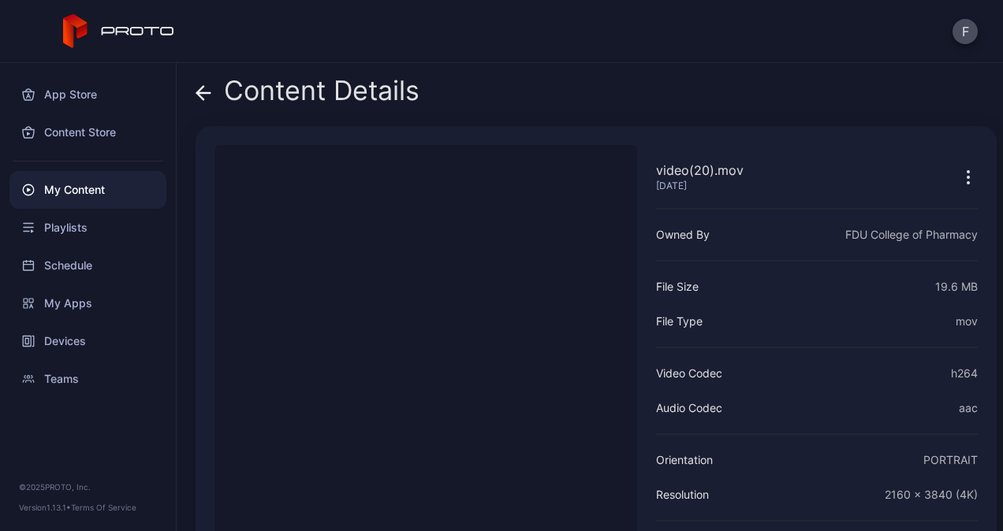
click at [516, 110] on div "Content Details" at bounding box center [596, 95] width 801 height 38
click at [959, 169] on icon "button" at bounding box center [968, 177] width 19 height 19
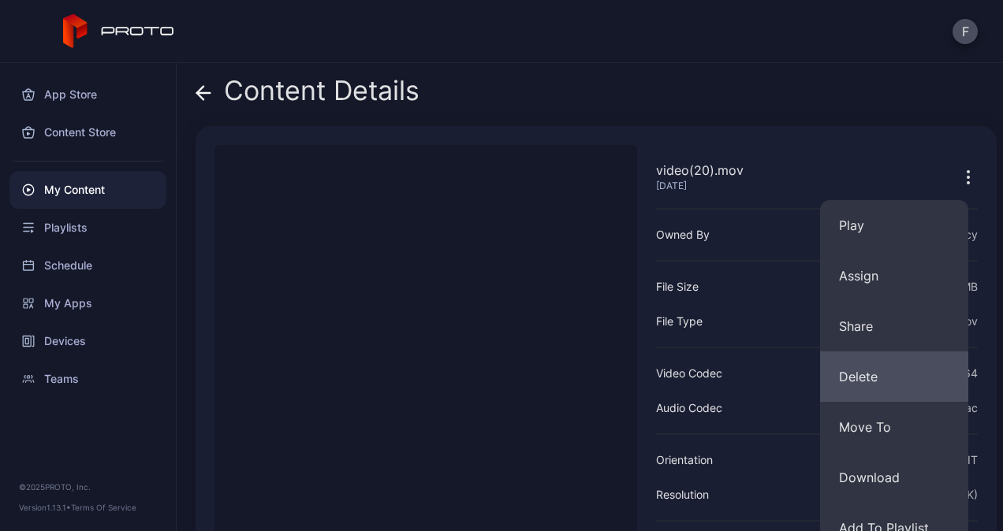
click at [889, 366] on button "Delete" at bounding box center [894, 377] width 148 height 50
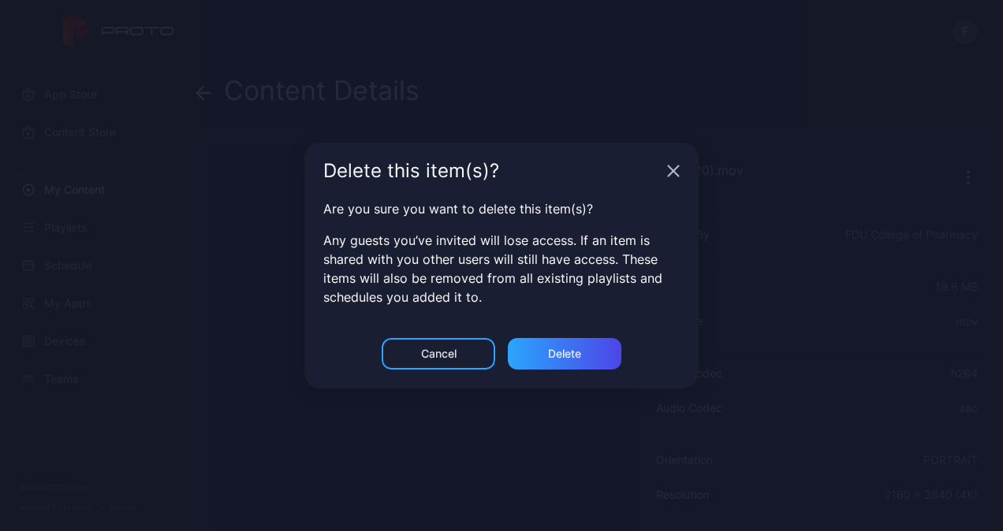
click at [553, 367] on div "Delete" at bounding box center [565, 354] width 114 height 32
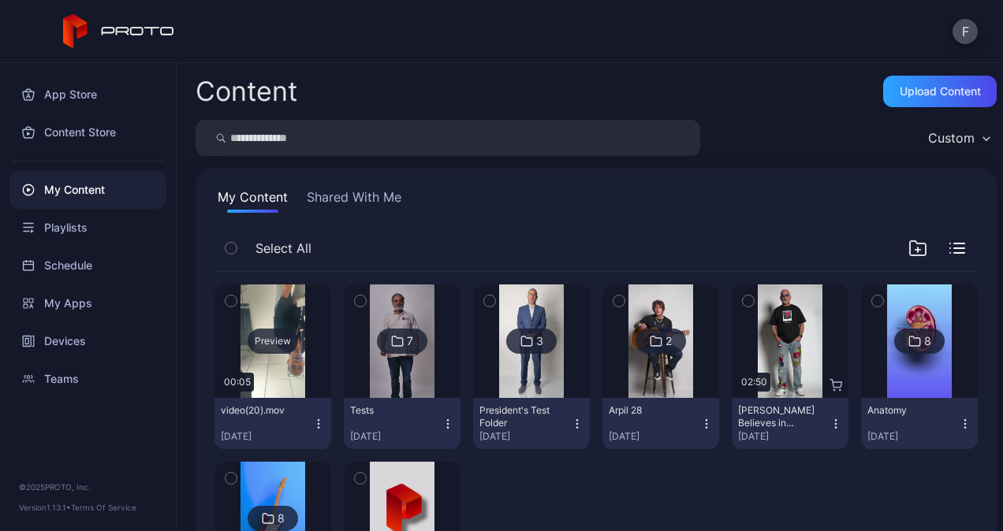
click at [281, 341] on div "Preview" at bounding box center [273, 341] width 50 height 25
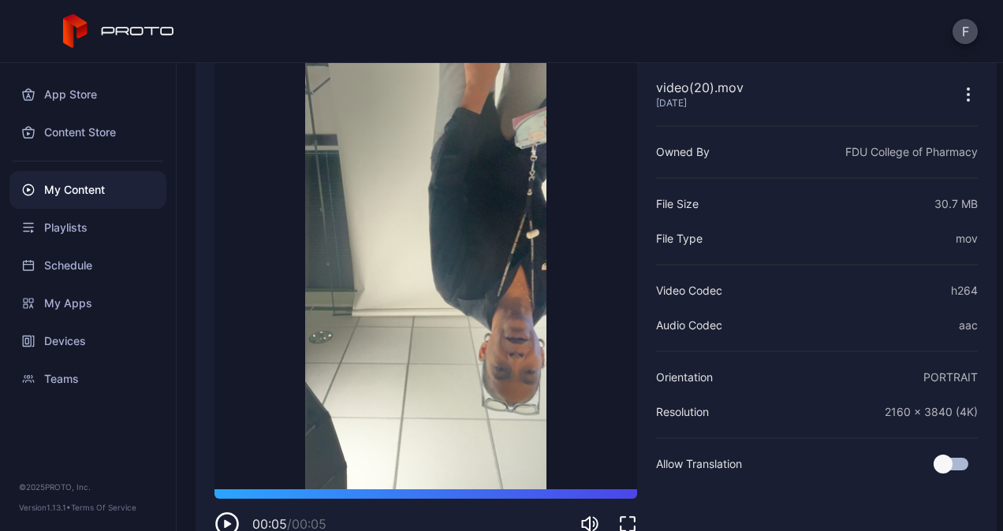
scroll to position [120, 0]
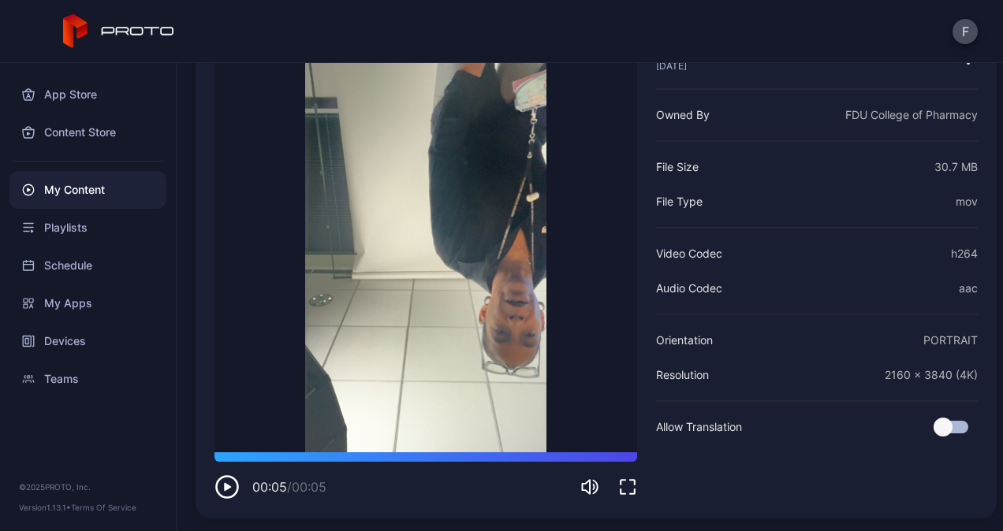
click at [231, 484] on icon "button" at bounding box center [226, 487] width 25 height 25
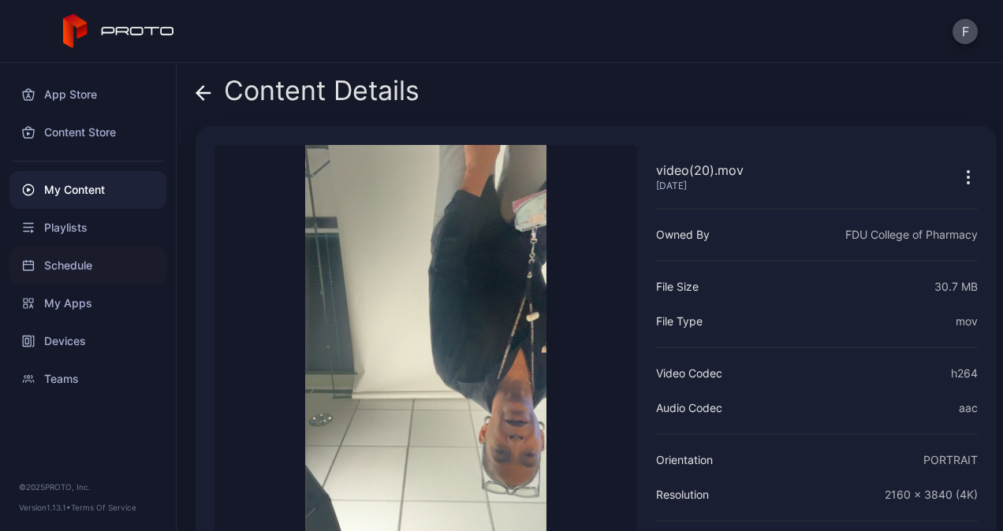
click at [84, 258] on div "Schedule" at bounding box center [87, 266] width 157 height 38
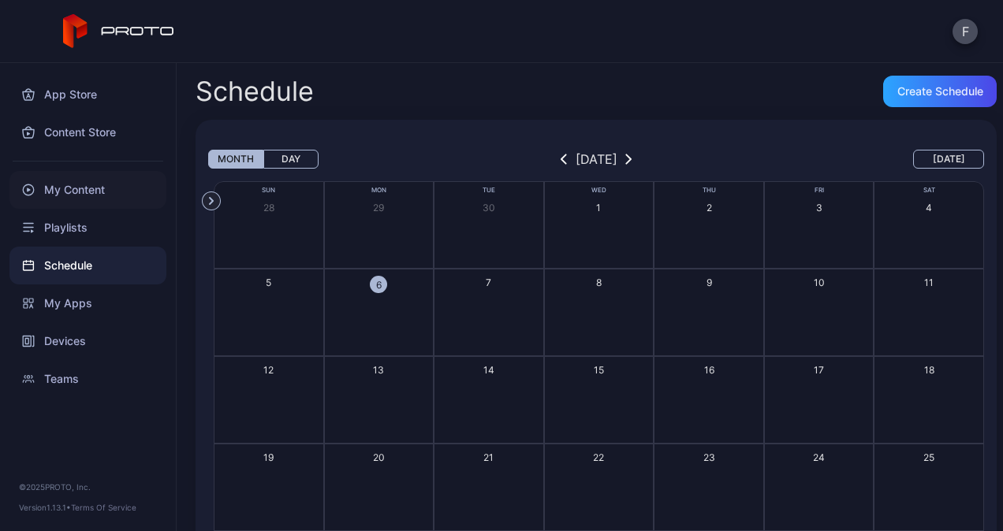
click at [60, 194] on div "My Content" at bounding box center [87, 190] width 157 height 38
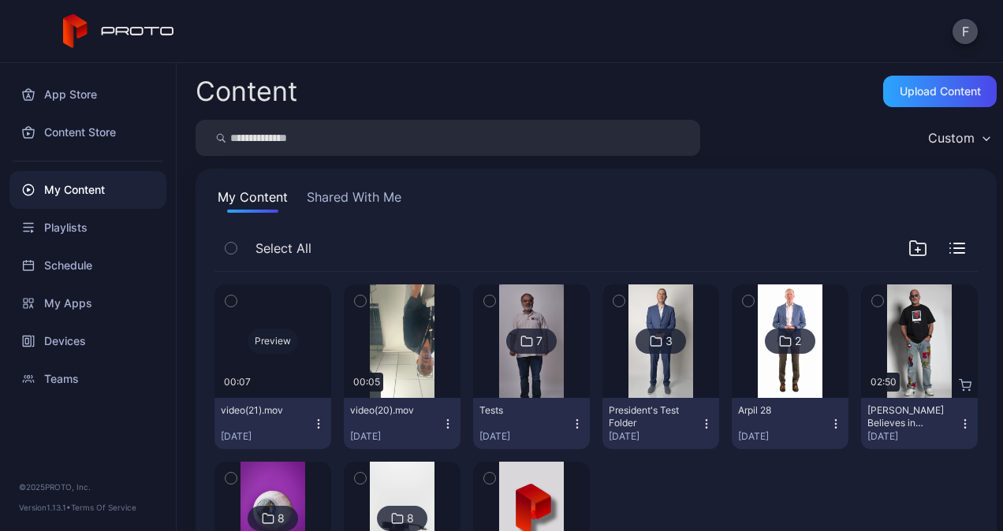
click at [273, 345] on div "Preview" at bounding box center [273, 341] width 50 height 25
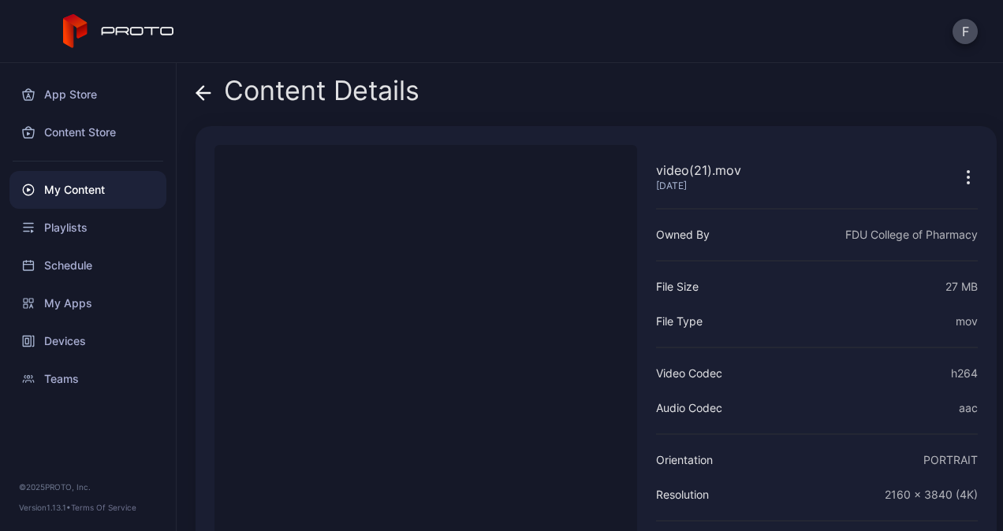
scroll to position [120, 0]
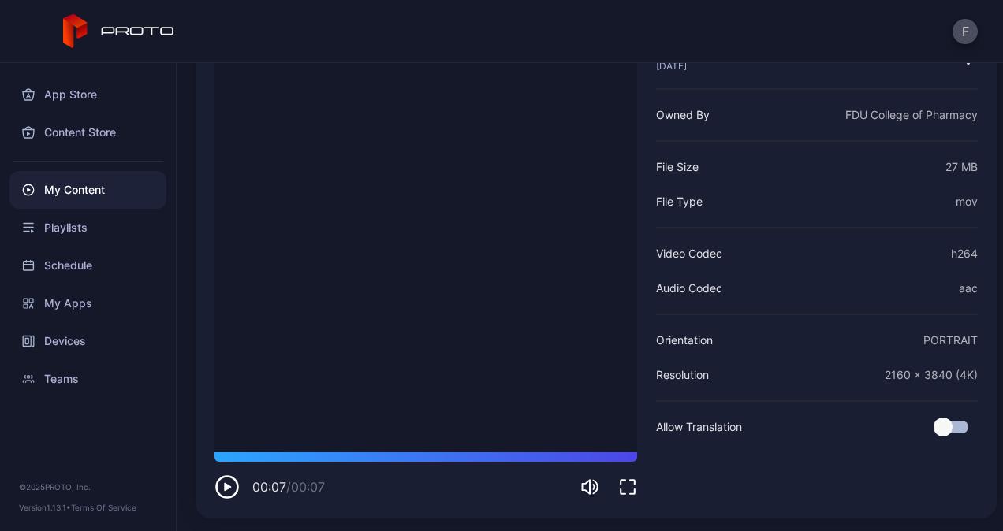
click at [227, 483] on icon "button" at bounding box center [226, 487] width 25 height 25
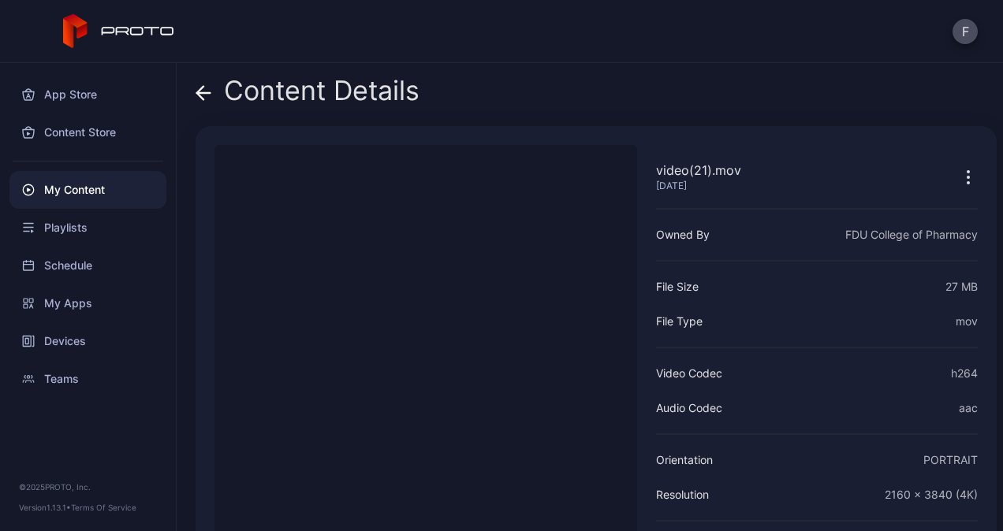
click at [967, 182] on icon "button" at bounding box center [968, 183] width 2 height 2
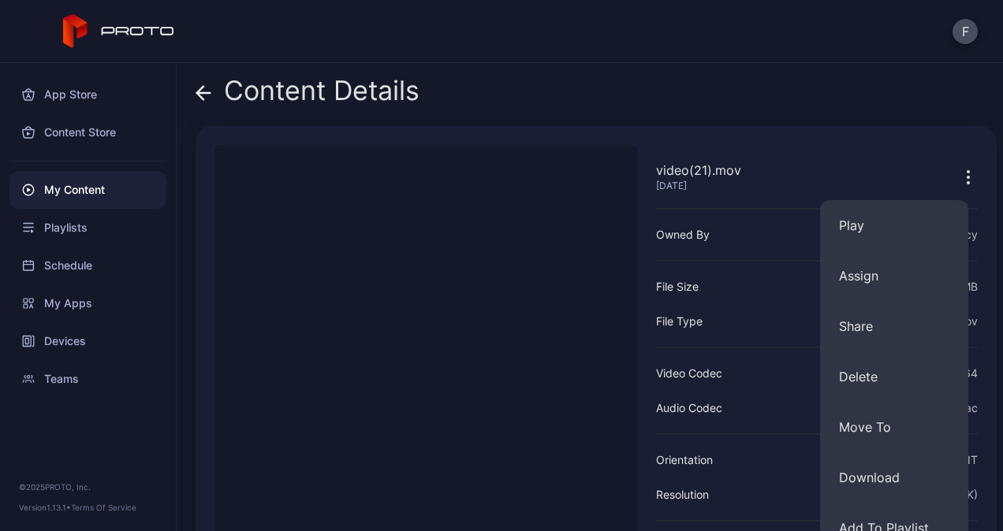
click at [885, 390] on button "Delete" at bounding box center [894, 377] width 148 height 50
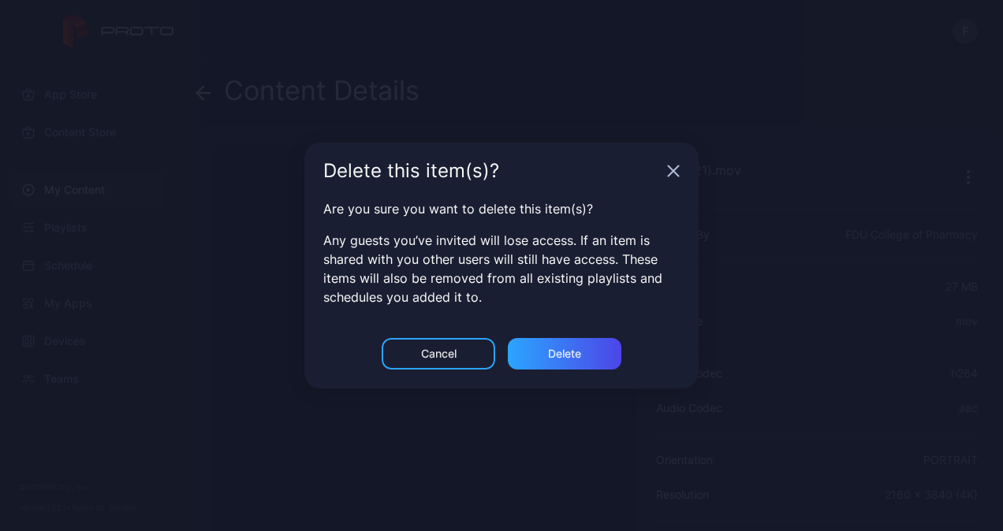
click at [587, 347] on div "Delete" at bounding box center [565, 354] width 114 height 32
click at [674, 173] on icon "button" at bounding box center [674, 171] width 10 height 10
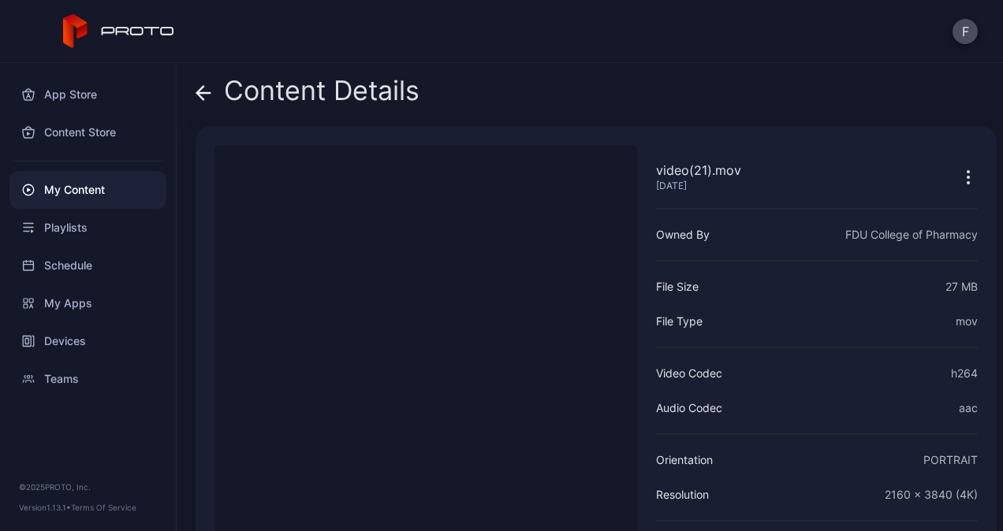
click at [967, 177] on icon "button" at bounding box center [968, 178] width 2 height 2
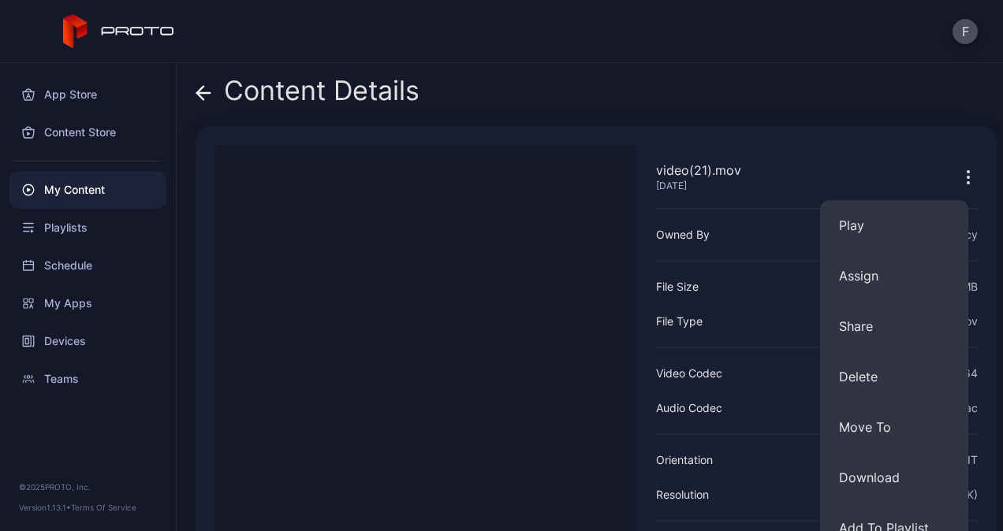
click at [881, 376] on button "Delete" at bounding box center [894, 377] width 148 height 50
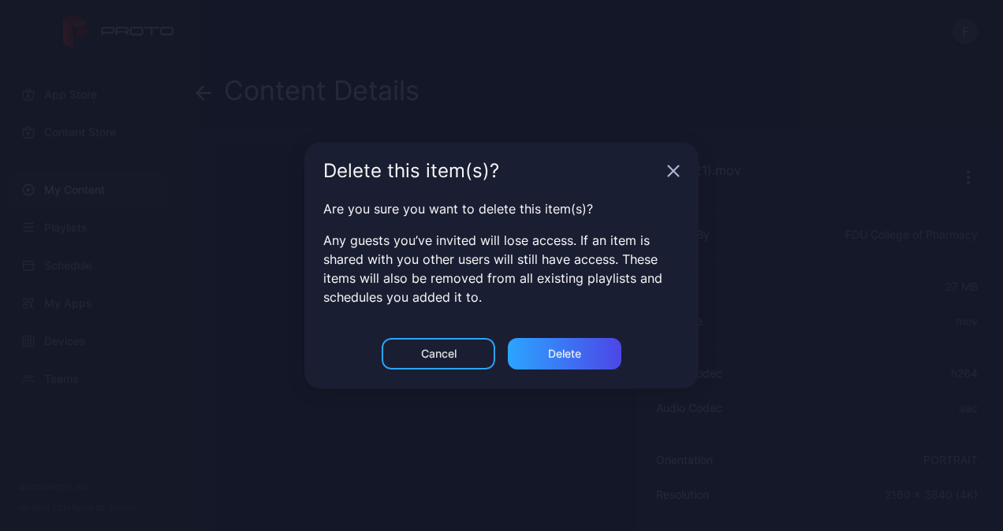
click at [579, 360] on div "Delete" at bounding box center [564, 354] width 33 height 13
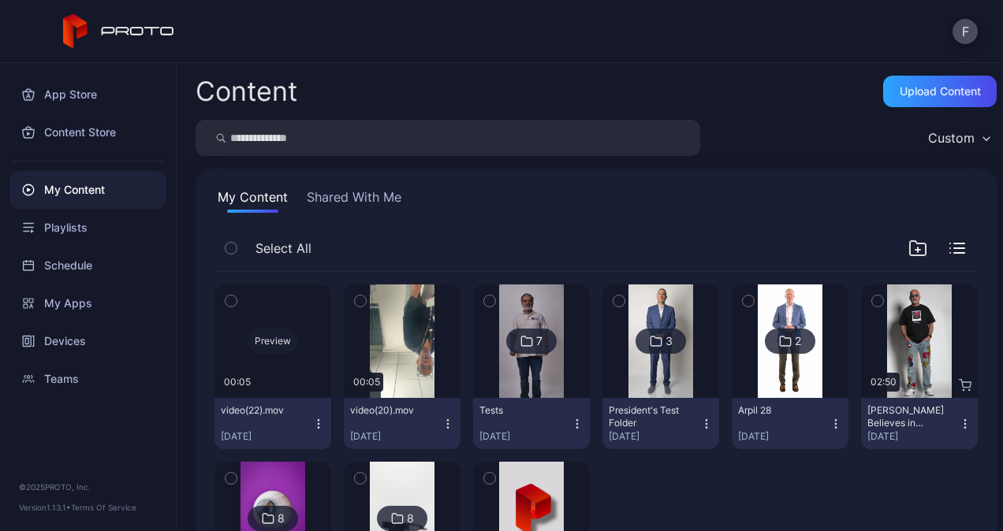
click at [274, 341] on div "Preview" at bounding box center [273, 341] width 50 height 25
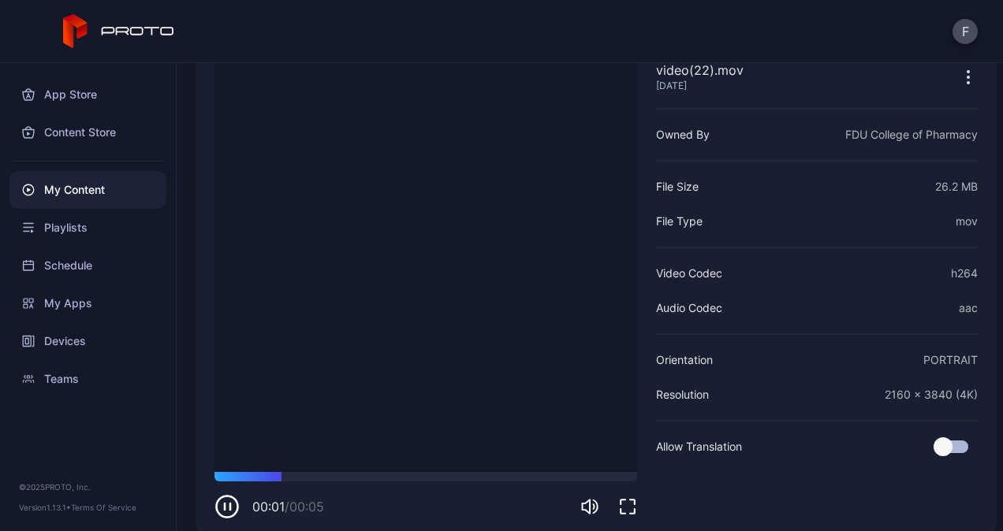
scroll to position [120, 0]
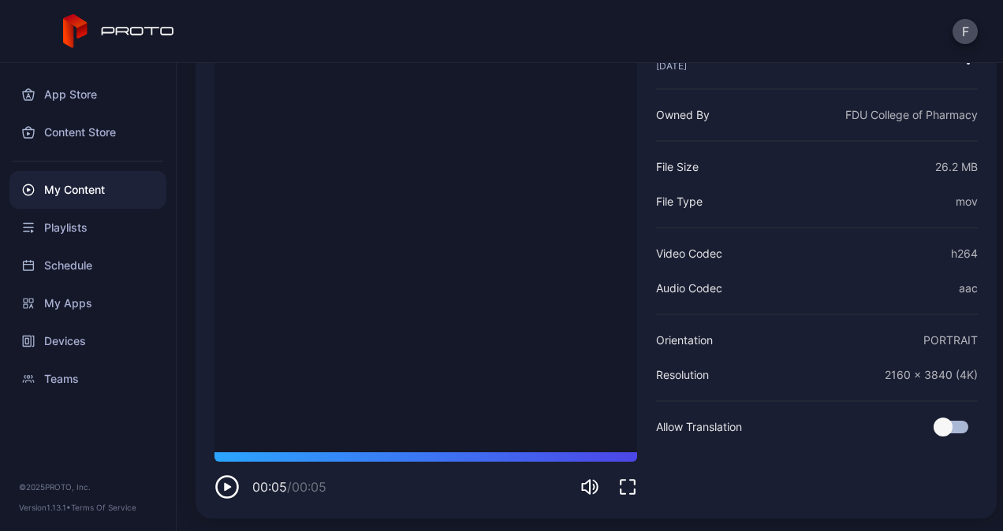
click at [227, 495] on icon "button" at bounding box center [226, 487] width 25 height 25
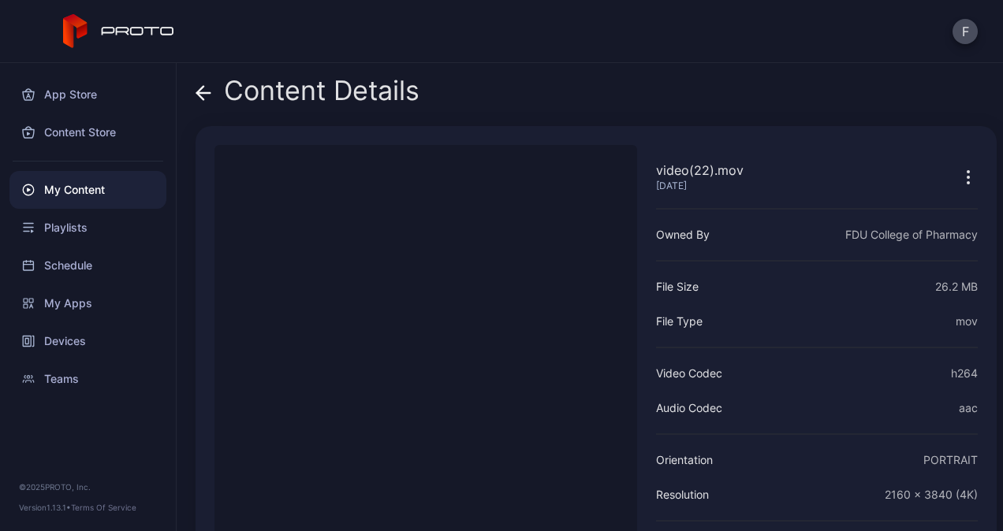
scroll to position [0, 0]
click at [967, 171] on icon "button" at bounding box center [968, 172] width 2 height 2
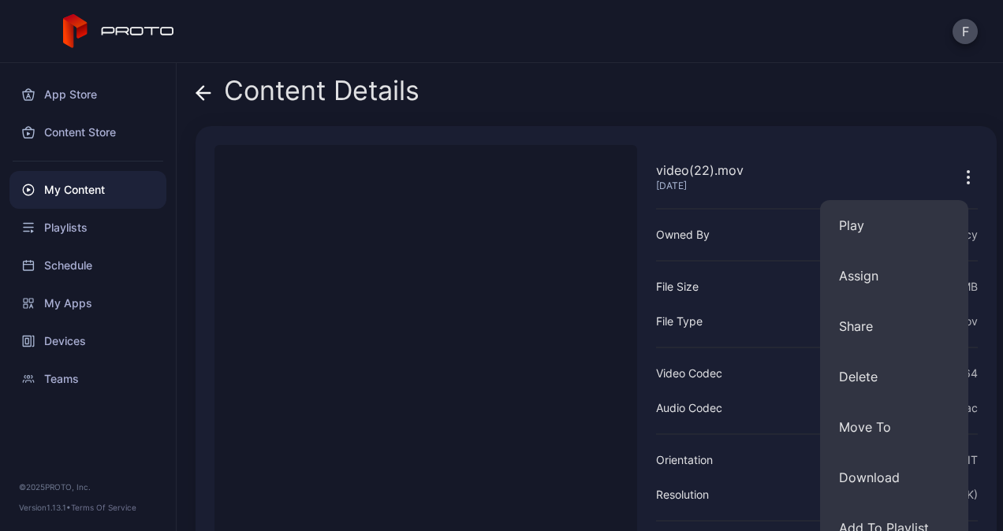
click at [888, 367] on button "Delete" at bounding box center [894, 377] width 148 height 50
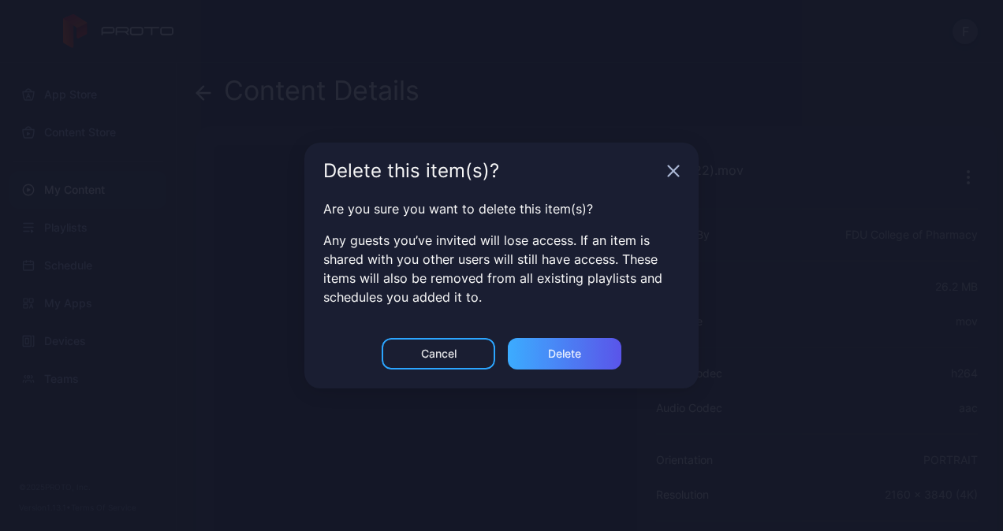
click at [583, 356] on div "Delete" at bounding box center [565, 354] width 114 height 32
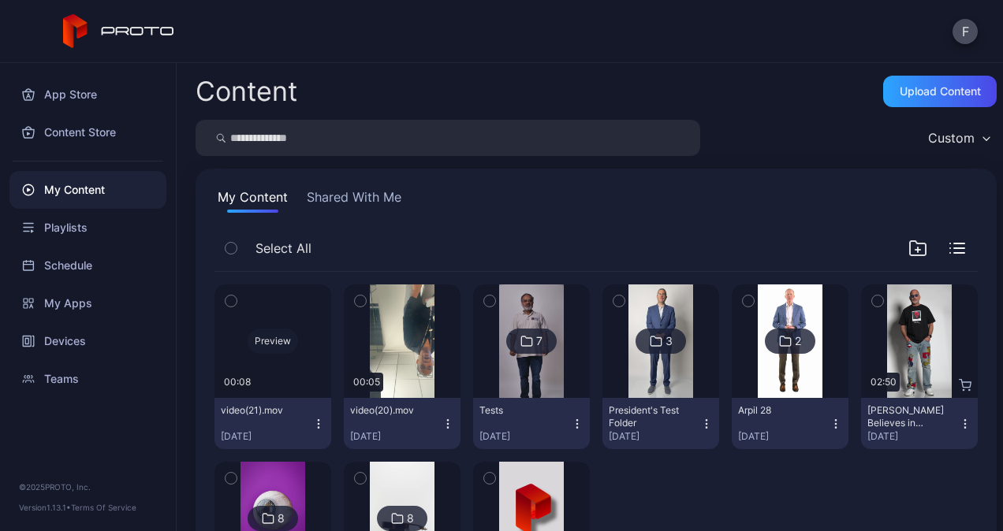
click at [269, 352] on div "Preview" at bounding box center [273, 341] width 50 height 25
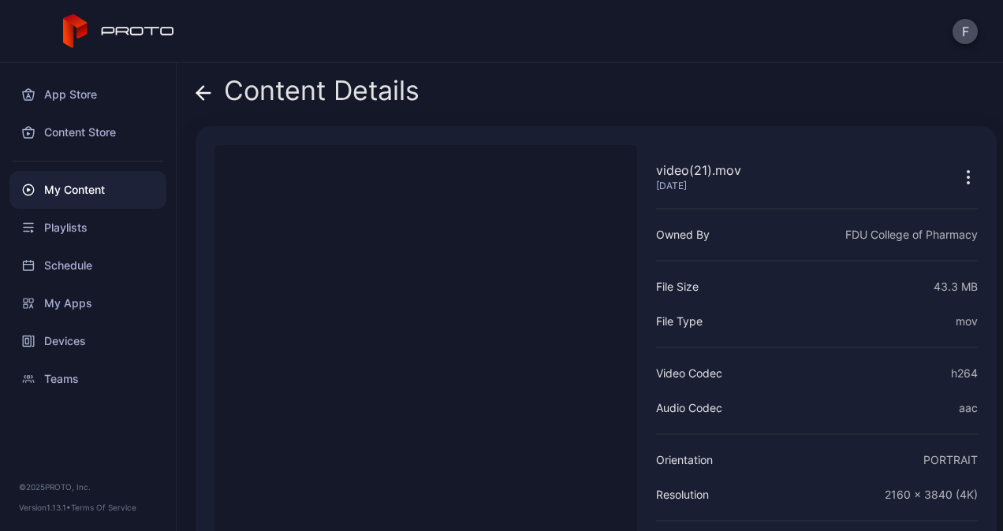
click at [959, 174] on icon "button" at bounding box center [968, 177] width 19 height 19
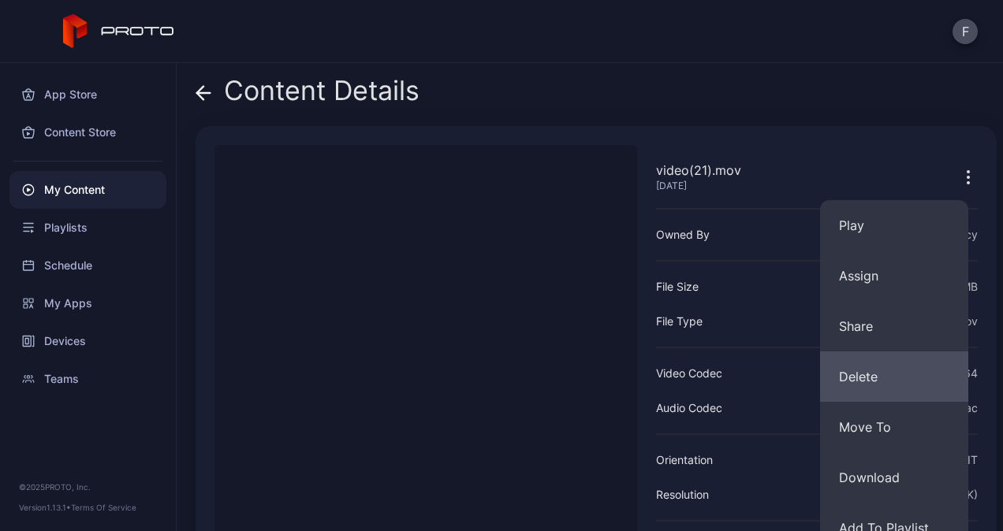
click at [889, 379] on button "Delete" at bounding box center [894, 377] width 148 height 50
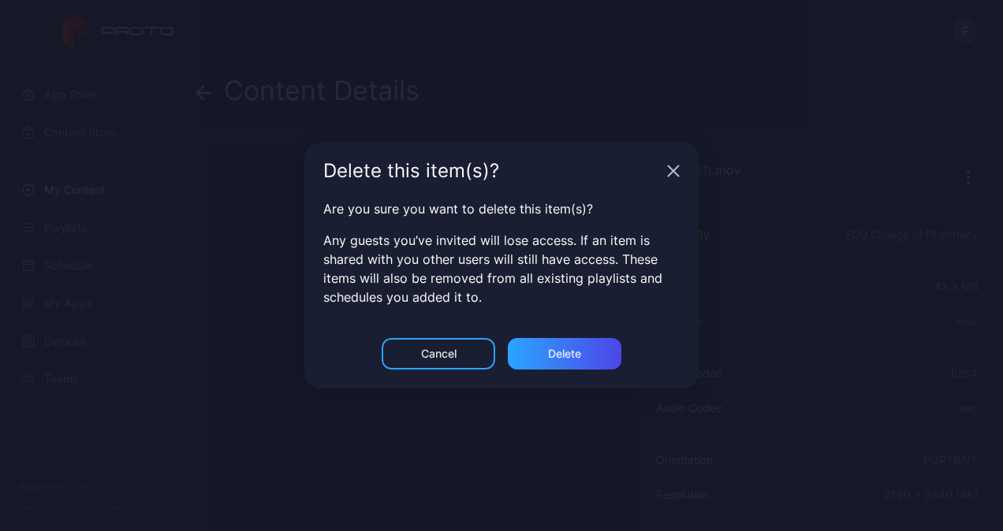
click at [561, 353] on div "Delete" at bounding box center [564, 354] width 33 height 13
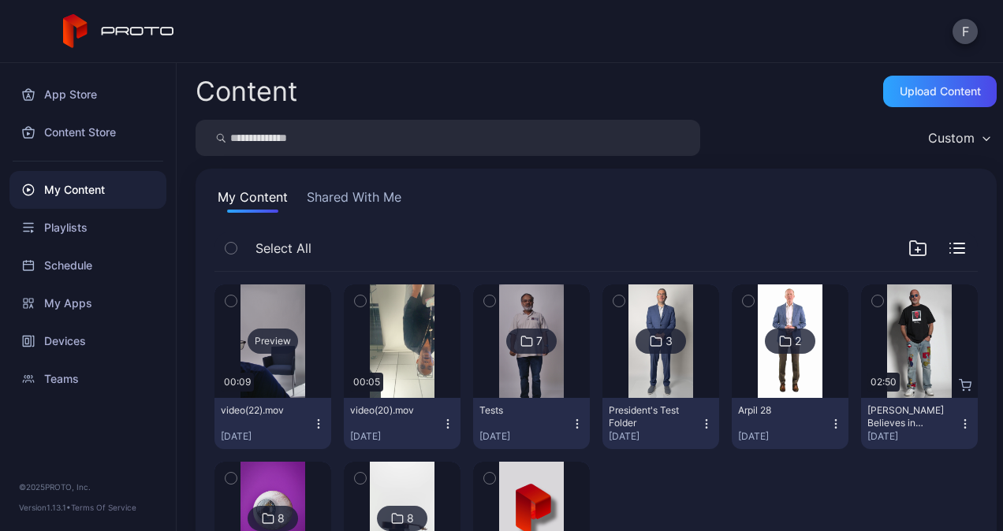
click at [271, 341] on div "Preview" at bounding box center [273, 341] width 50 height 25
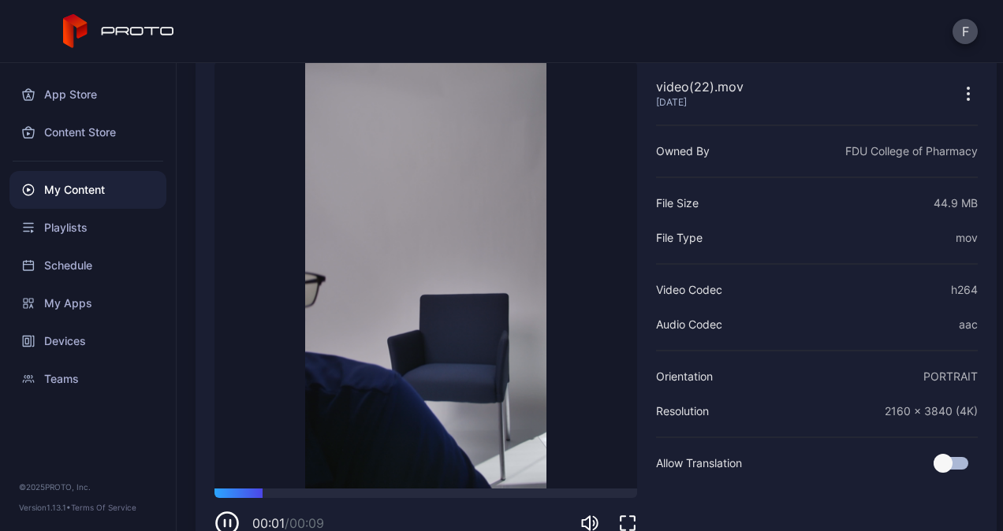
scroll to position [120, 0]
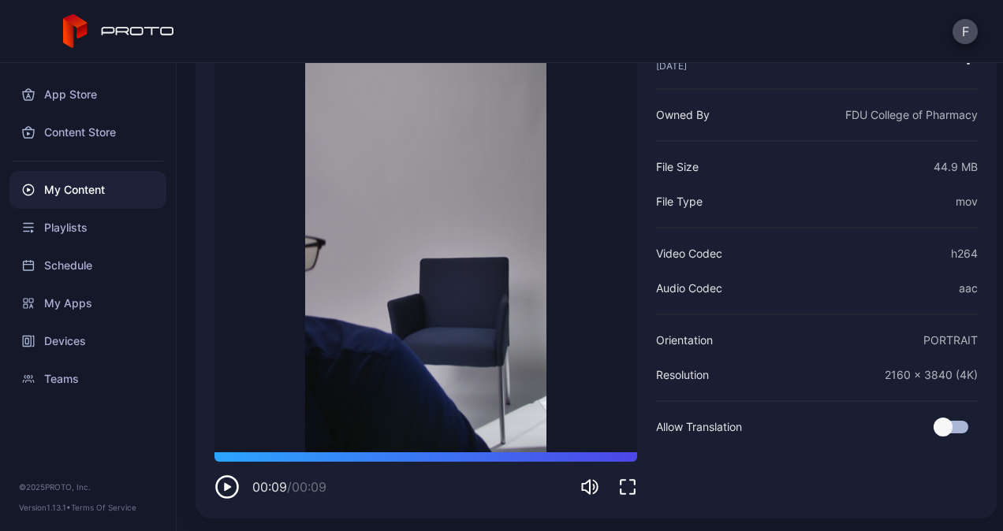
click at [233, 483] on icon "button" at bounding box center [226, 487] width 25 height 25
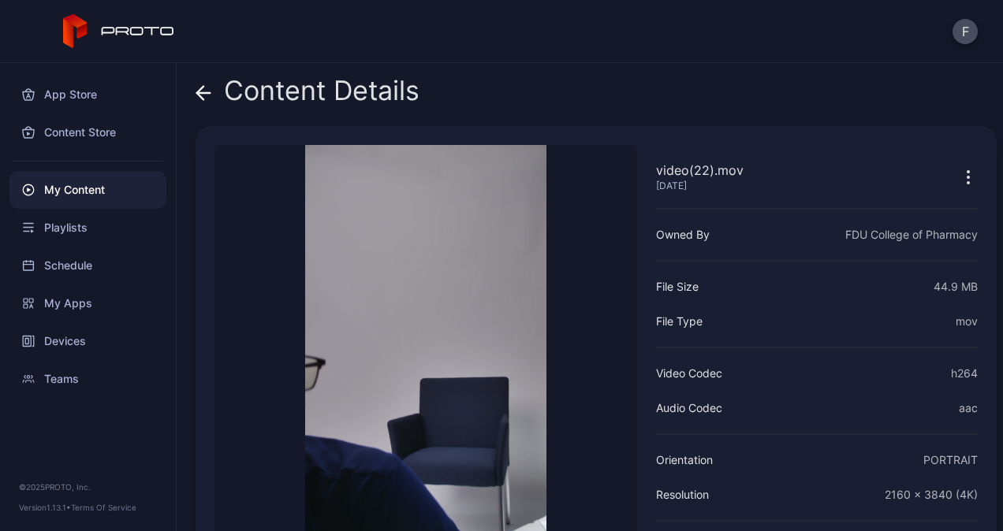
click at [959, 177] on icon "button" at bounding box center [968, 177] width 19 height 19
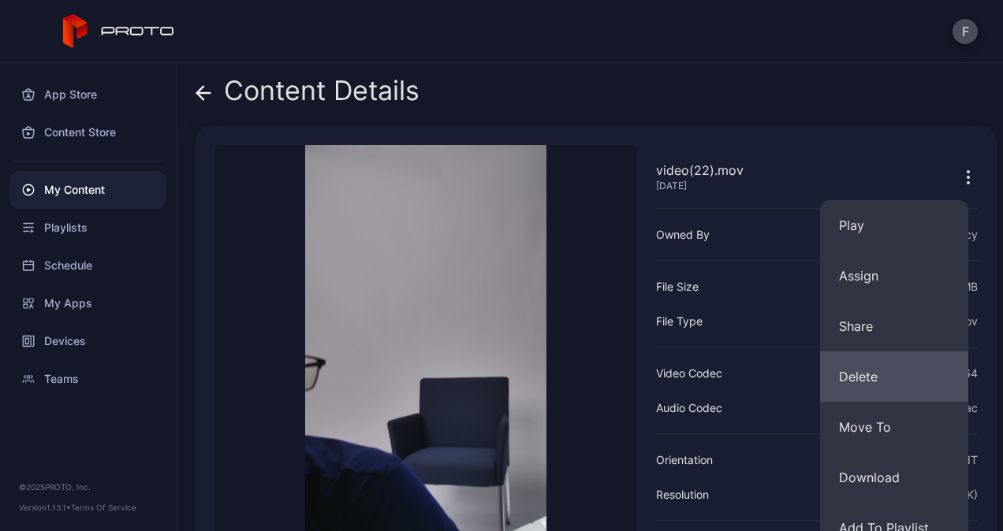
click at [882, 379] on button "Delete" at bounding box center [894, 377] width 148 height 50
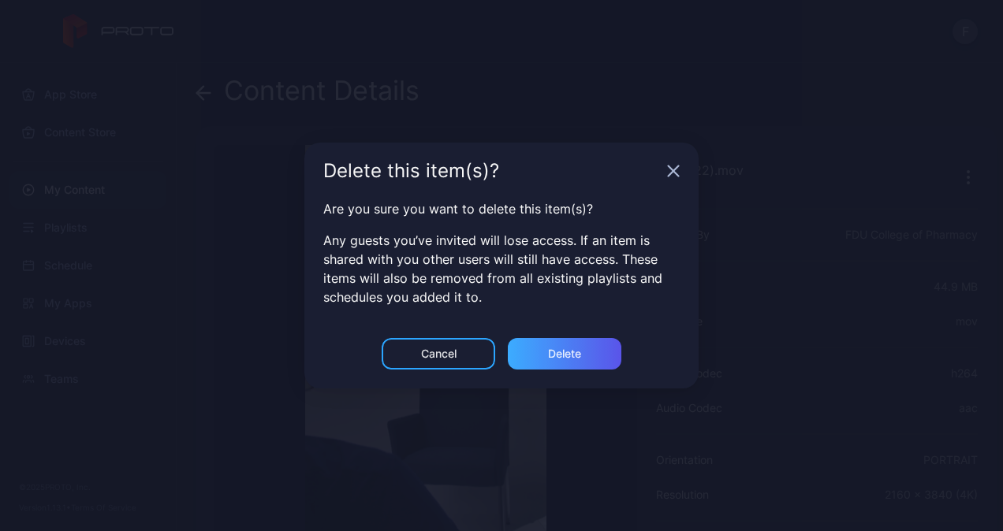
click at [573, 350] on div "Delete" at bounding box center [564, 354] width 33 height 13
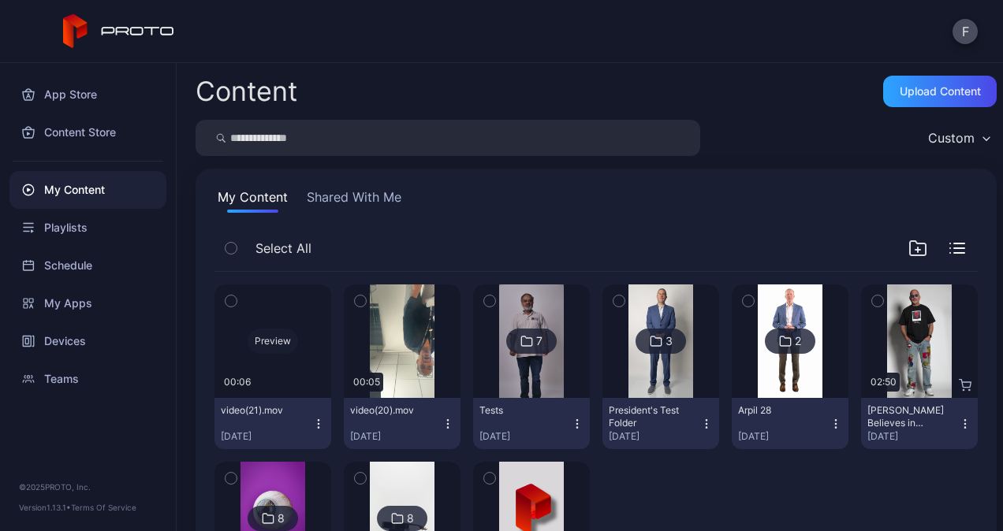
click at [272, 355] on div "Preview" at bounding box center [272, 342] width 117 height 114
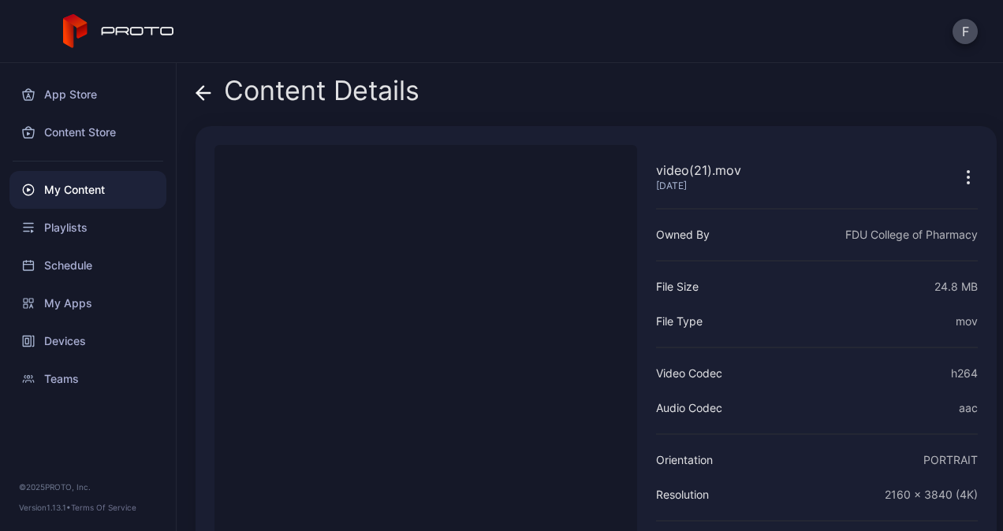
click at [967, 171] on icon "button" at bounding box center [968, 172] width 2 height 2
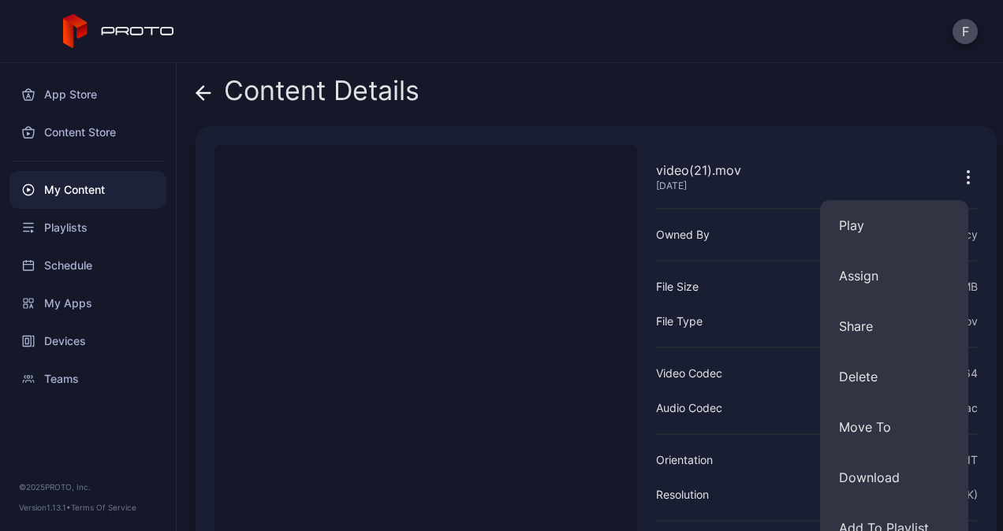
click at [883, 373] on button "Delete" at bounding box center [894, 377] width 148 height 50
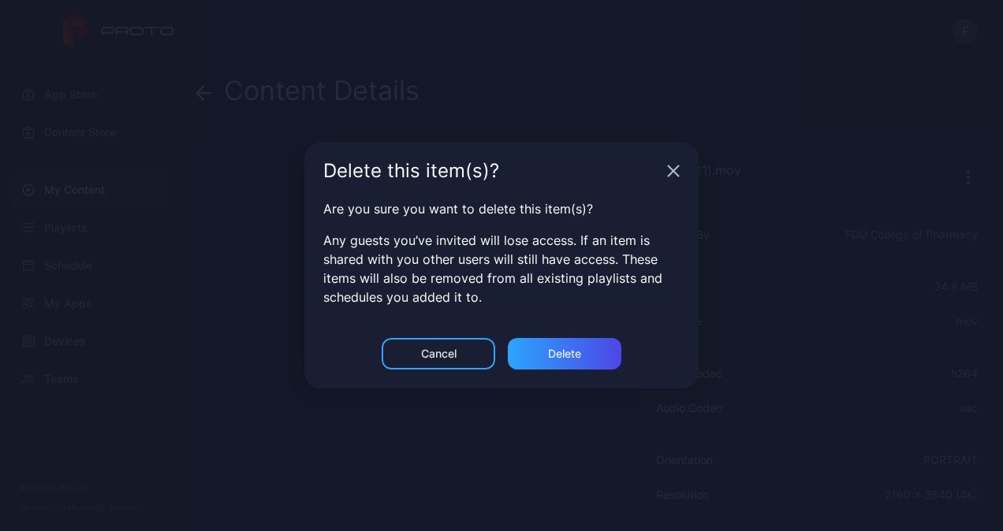
click at [581, 355] on div "Delete" at bounding box center [564, 354] width 33 height 13
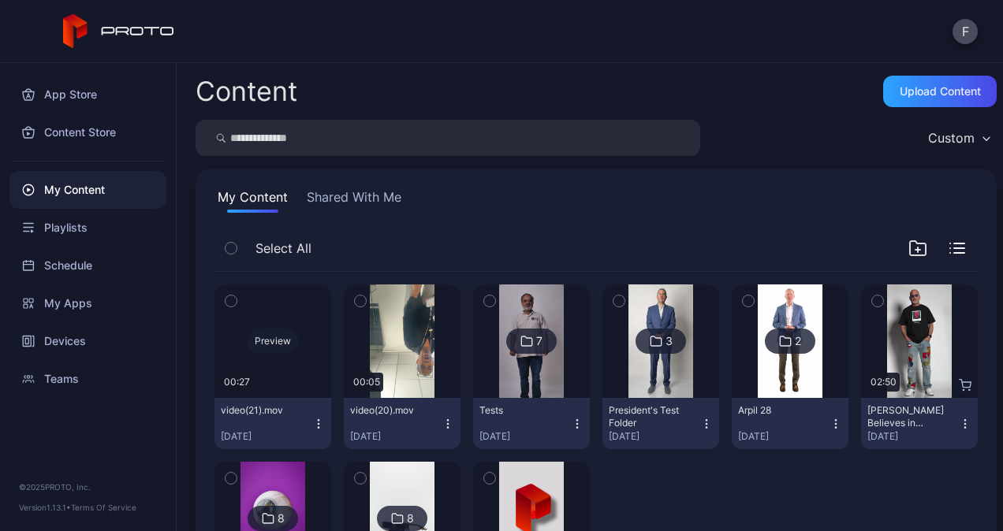
click at [274, 347] on div "Preview" at bounding box center [273, 341] width 50 height 25
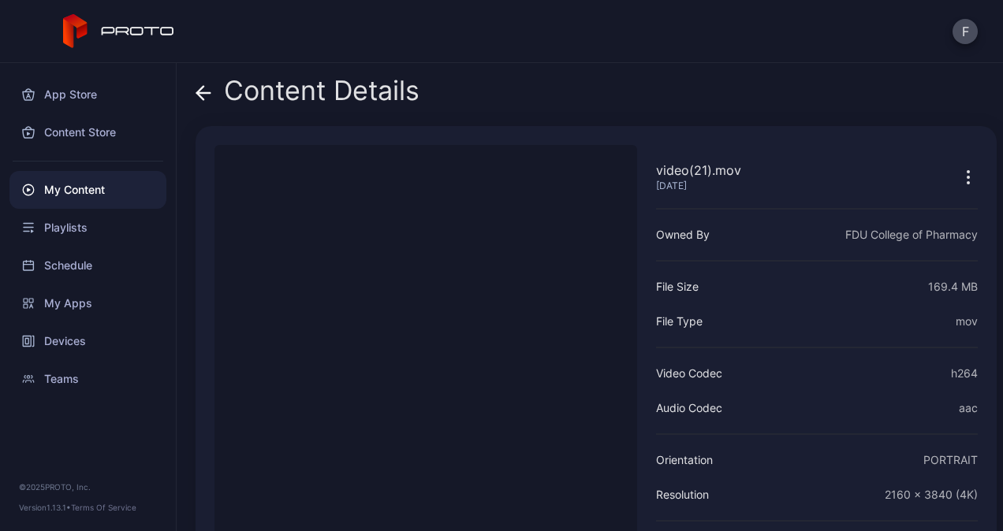
click at [967, 171] on icon "button" at bounding box center [968, 172] width 2 height 2
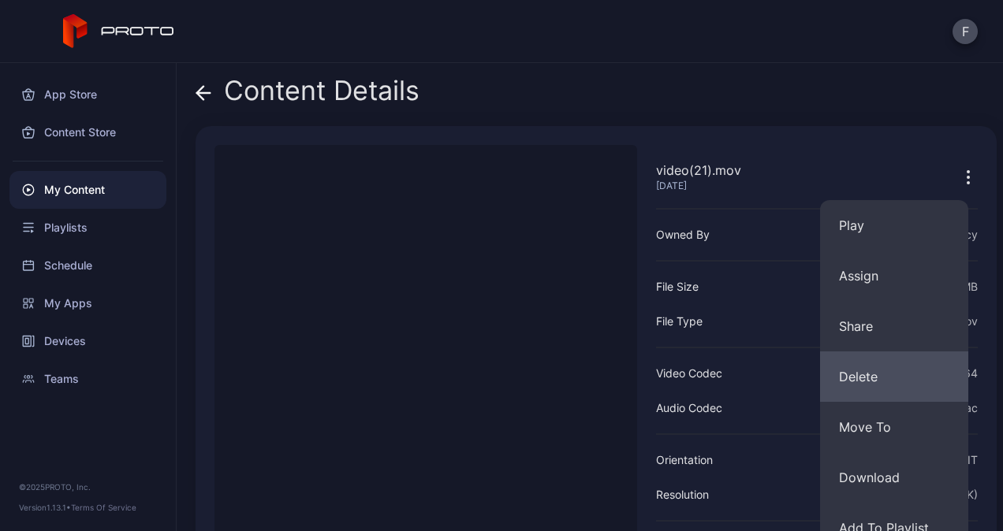
click at [883, 371] on button "Delete" at bounding box center [894, 377] width 148 height 50
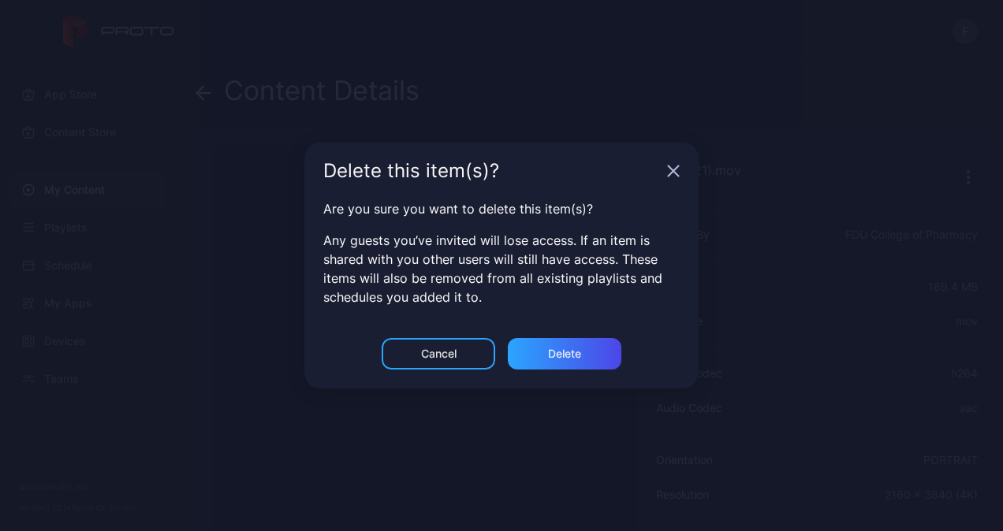
click at [582, 354] on div "Delete" at bounding box center [565, 354] width 114 height 32
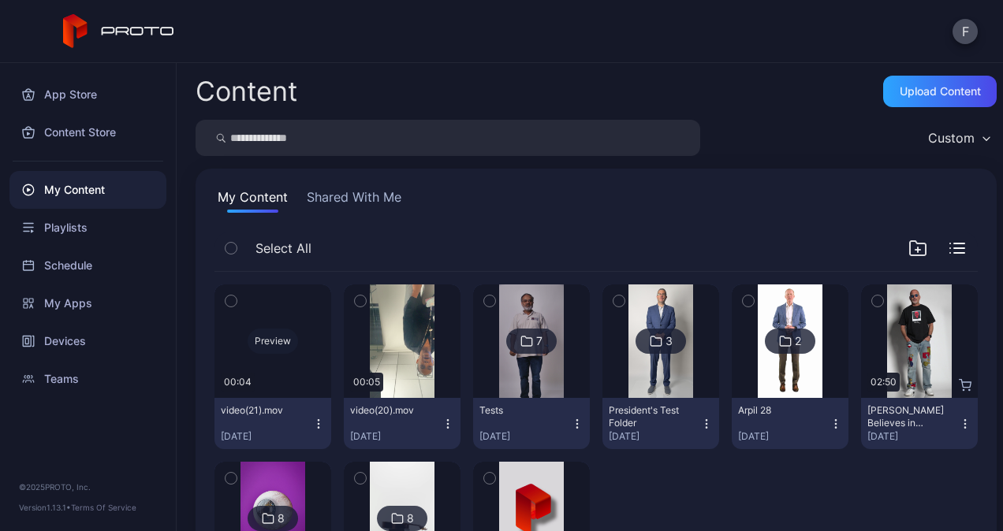
click at [273, 358] on div "Preview" at bounding box center [272, 342] width 117 height 114
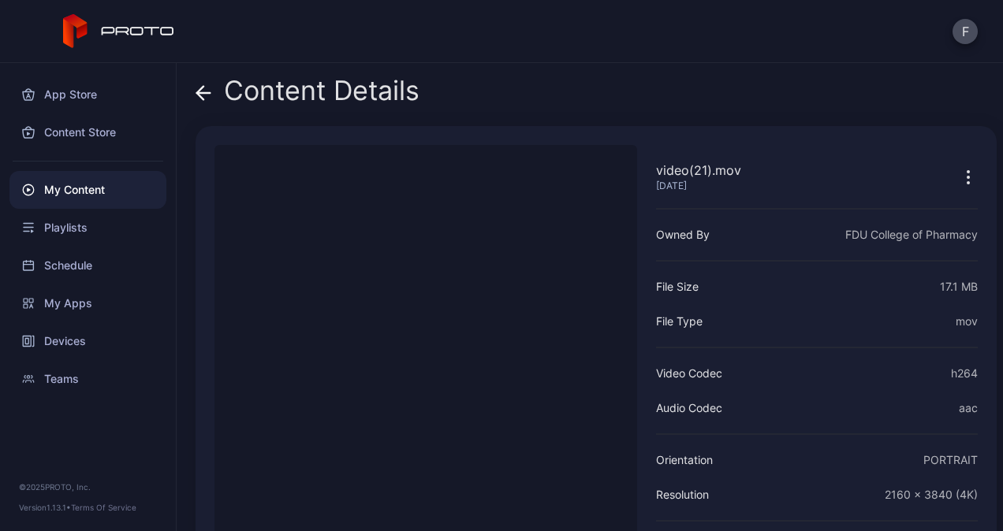
click at [967, 177] on icon "button" at bounding box center [968, 178] width 2 height 2
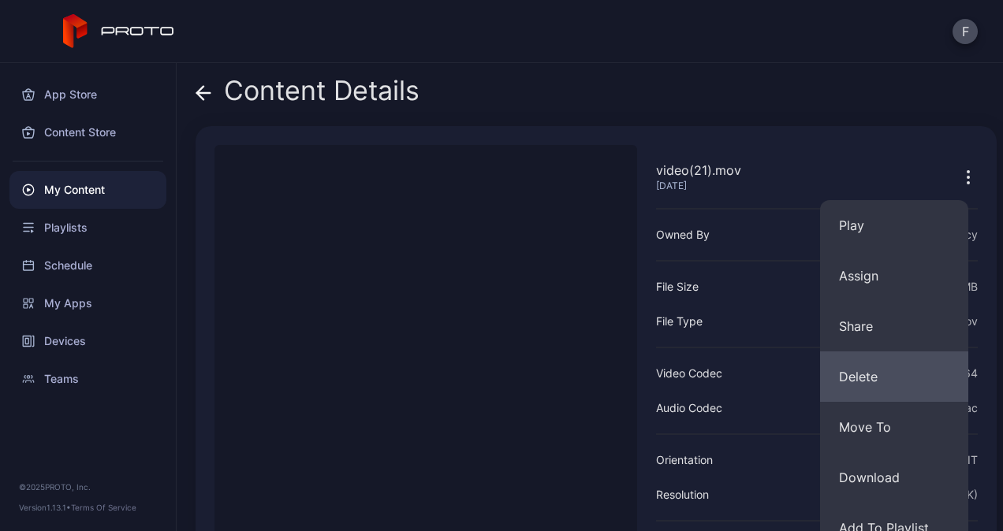
click at [885, 383] on button "Delete" at bounding box center [894, 377] width 148 height 50
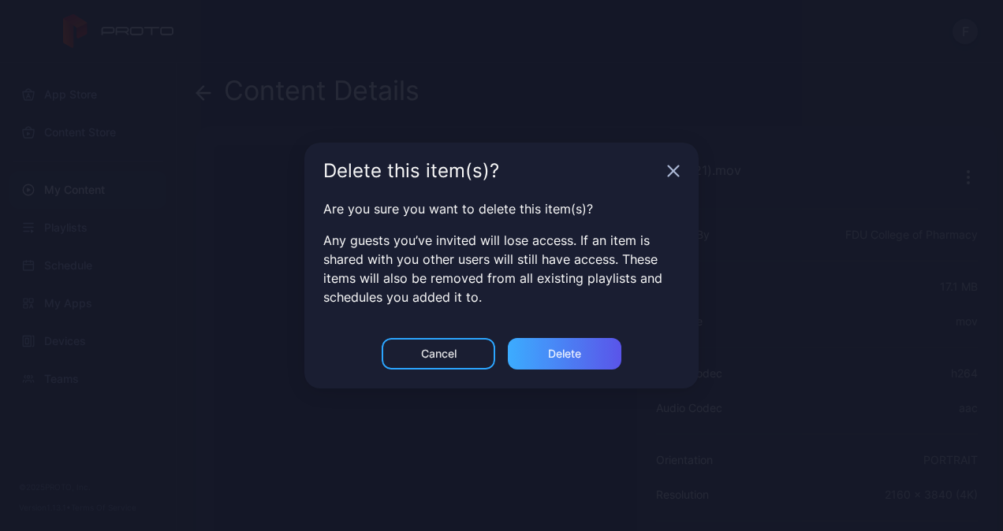
click at [567, 342] on div "Delete" at bounding box center [565, 354] width 114 height 32
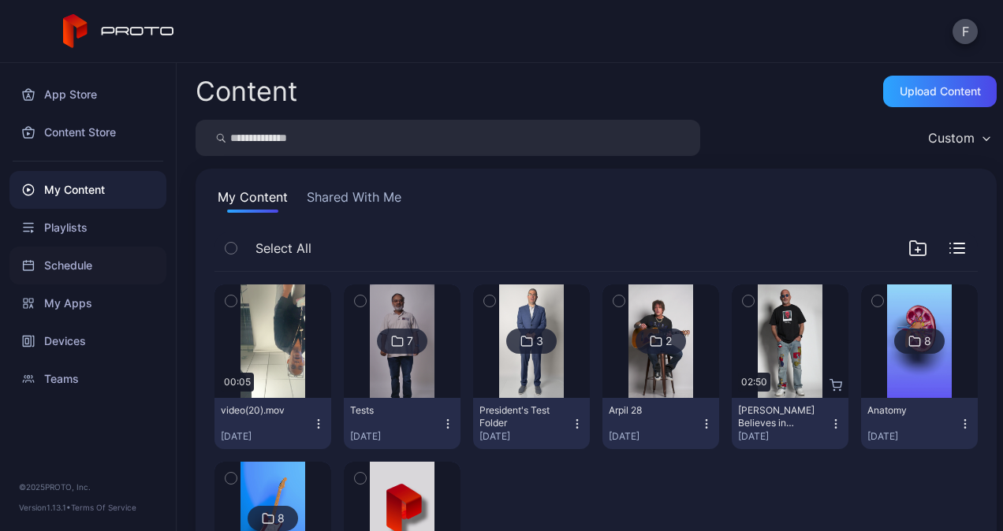
click at [66, 268] on div "Schedule" at bounding box center [87, 266] width 157 height 38
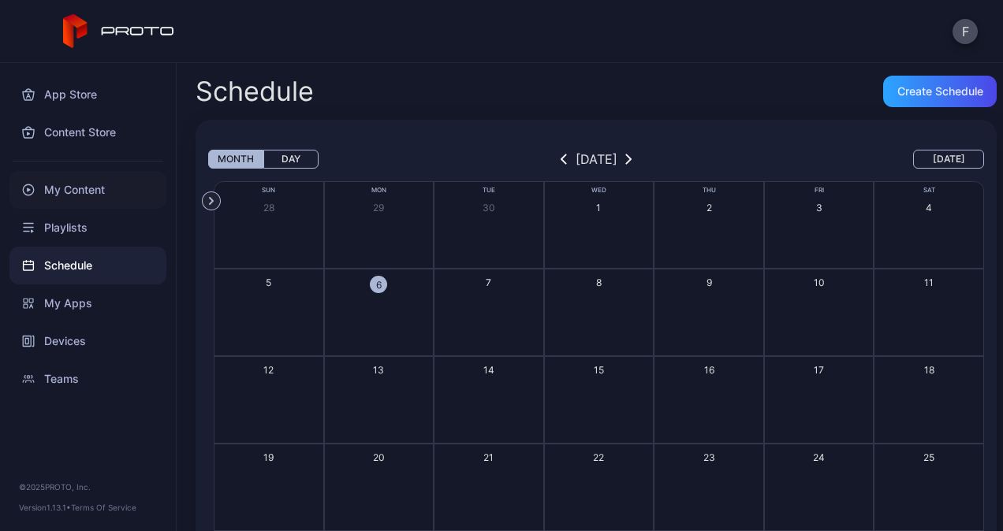
click at [60, 196] on div "My Content" at bounding box center [87, 190] width 157 height 38
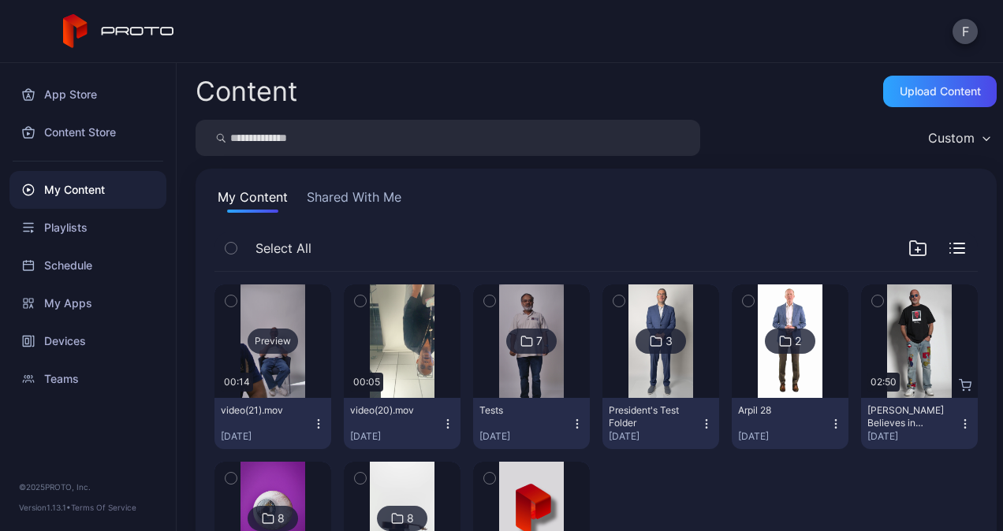
click at [271, 345] on div "Preview" at bounding box center [273, 341] width 50 height 25
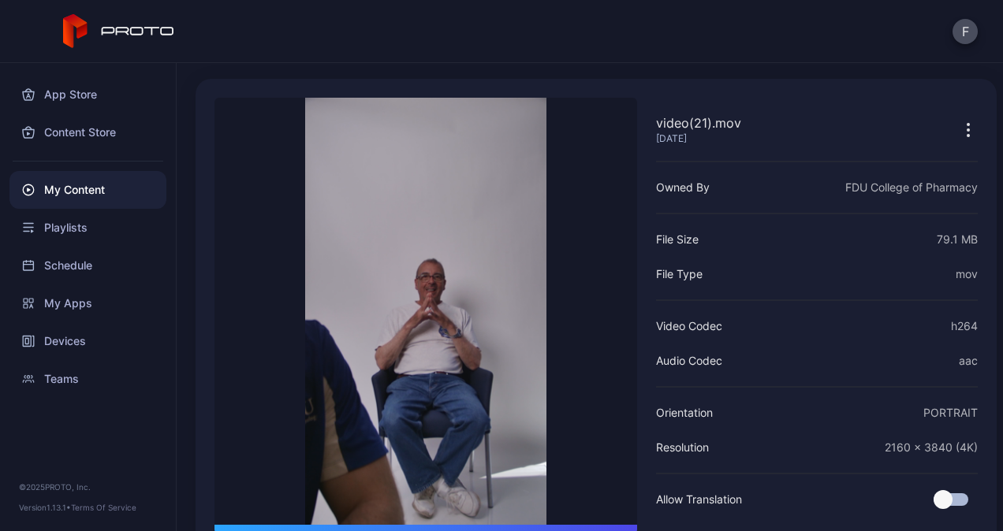
scroll to position [120, 0]
